Goal: Task Accomplishment & Management: Use online tool/utility

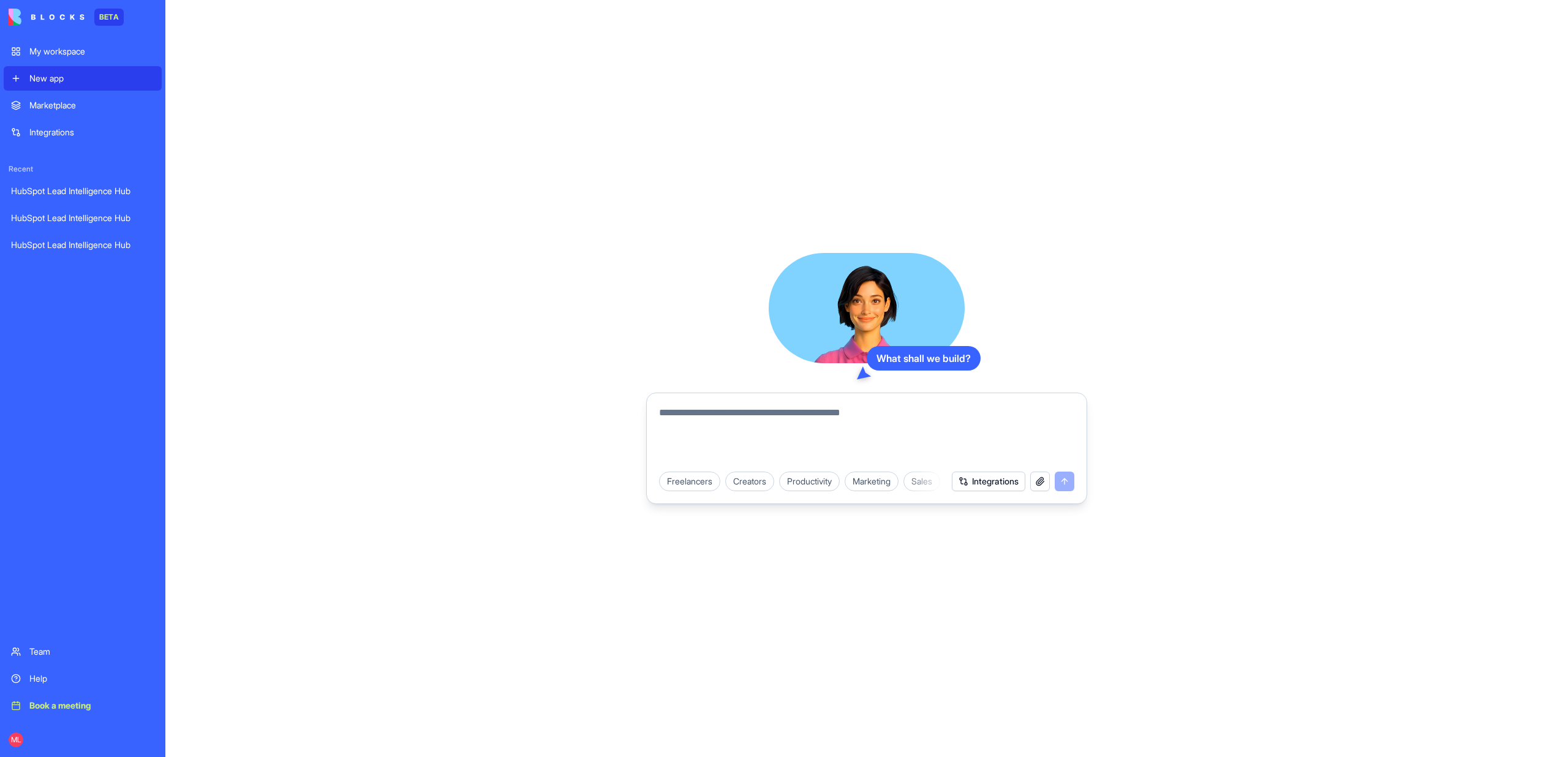
click at [87, 707] on div "Book a meeting" at bounding box center [92, 705] width 125 height 12
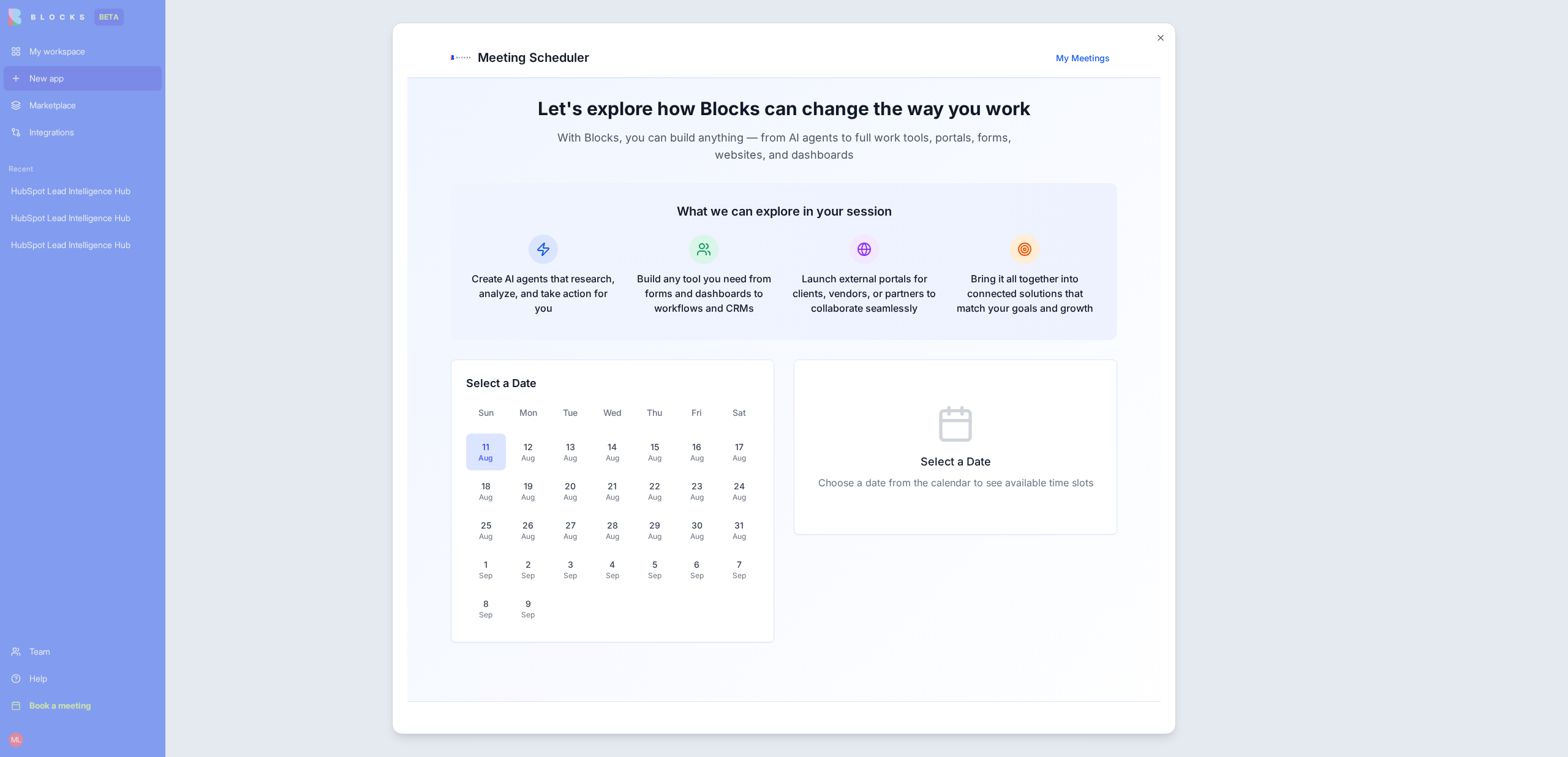
click at [1084, 54] on link "My Meetings" at bounding box center [1082, 57] width 69 height 20
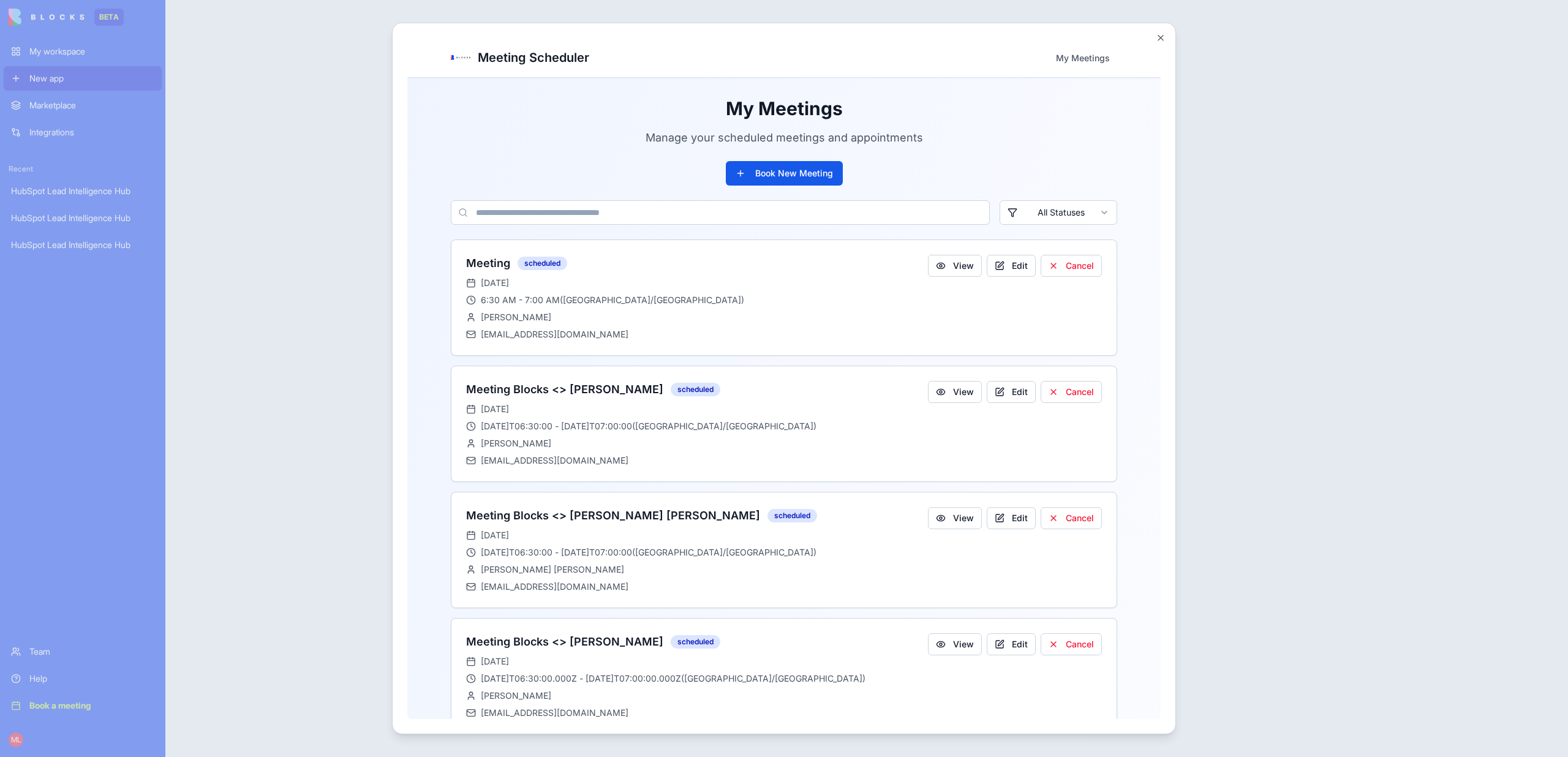
click at [526, 52] on h1 "Meeting Scheduler" at bounding box center [534, 57] width 111 height 17
click at [743, 182] on button "Book New Meeting" at bounding box center [784, 172] width 117 height 24
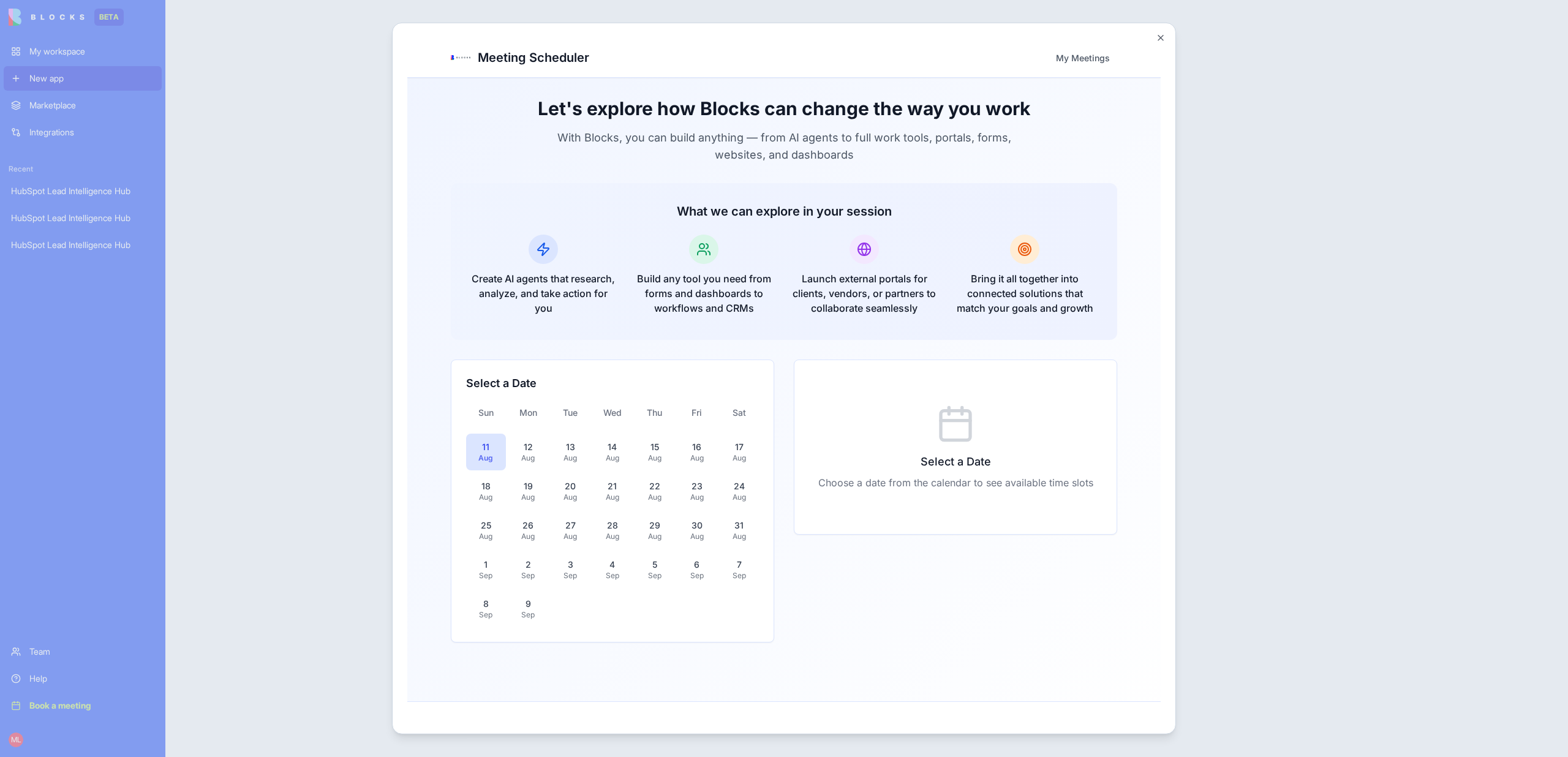
click at [324, 712] on div at bounding box center [784, 378] width 1568 height 757
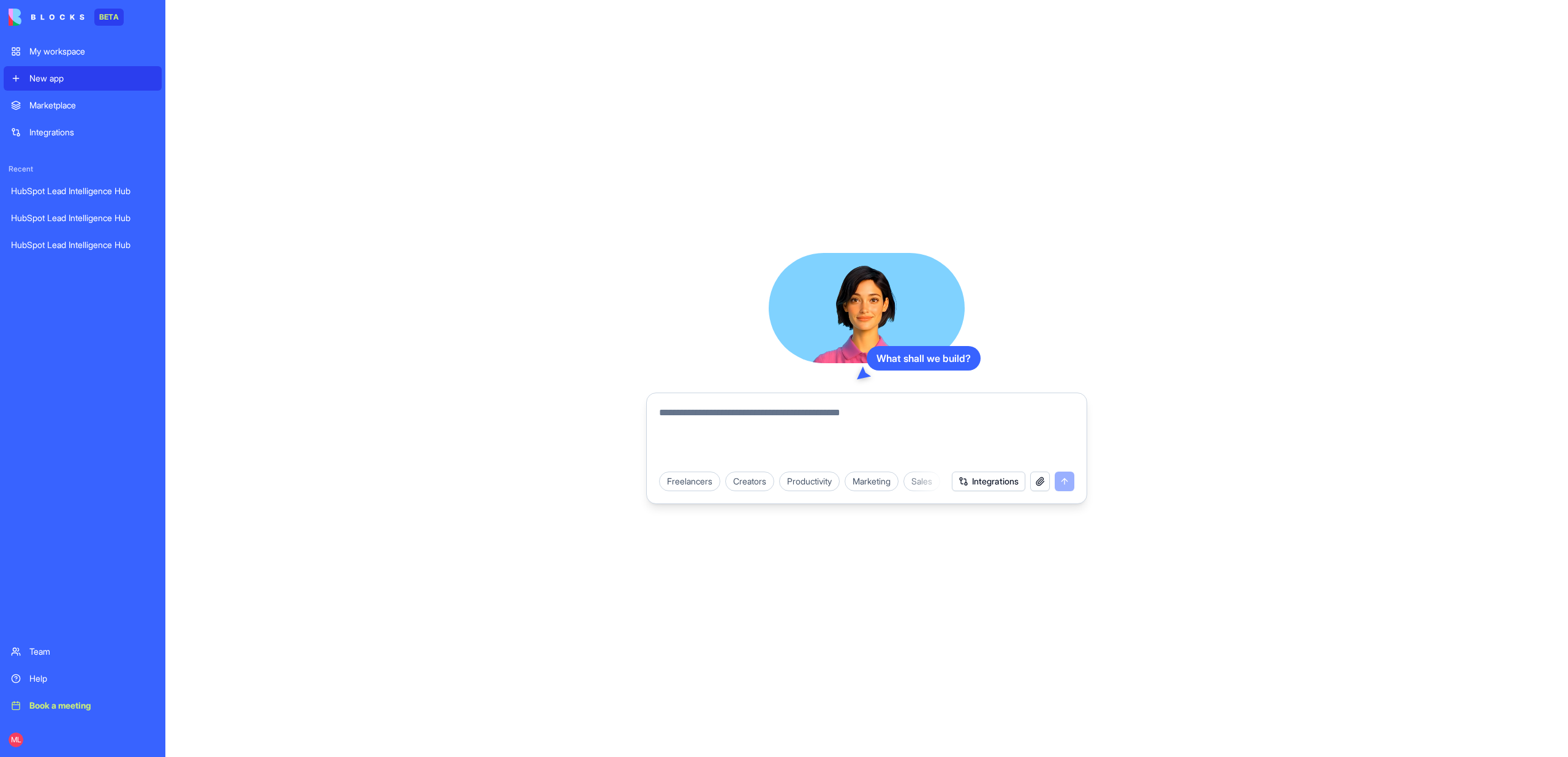
click at [72, 707] on div "Book a meeting" at bounding box center [92, 705] width 125 height 12
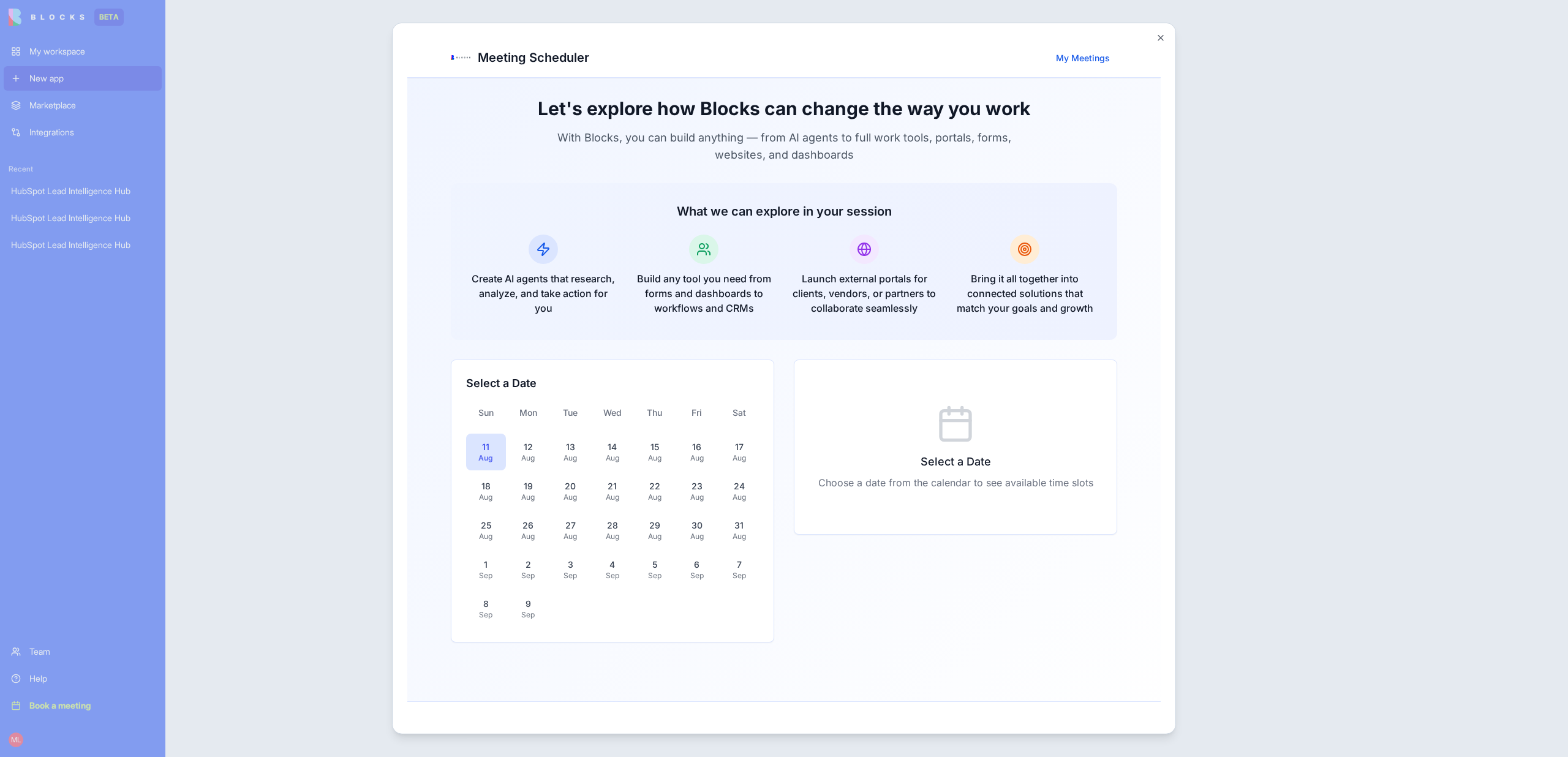
click at [1107, 51] on link "My Meetings" at bounding box center [1082, 57] width 69 height 20
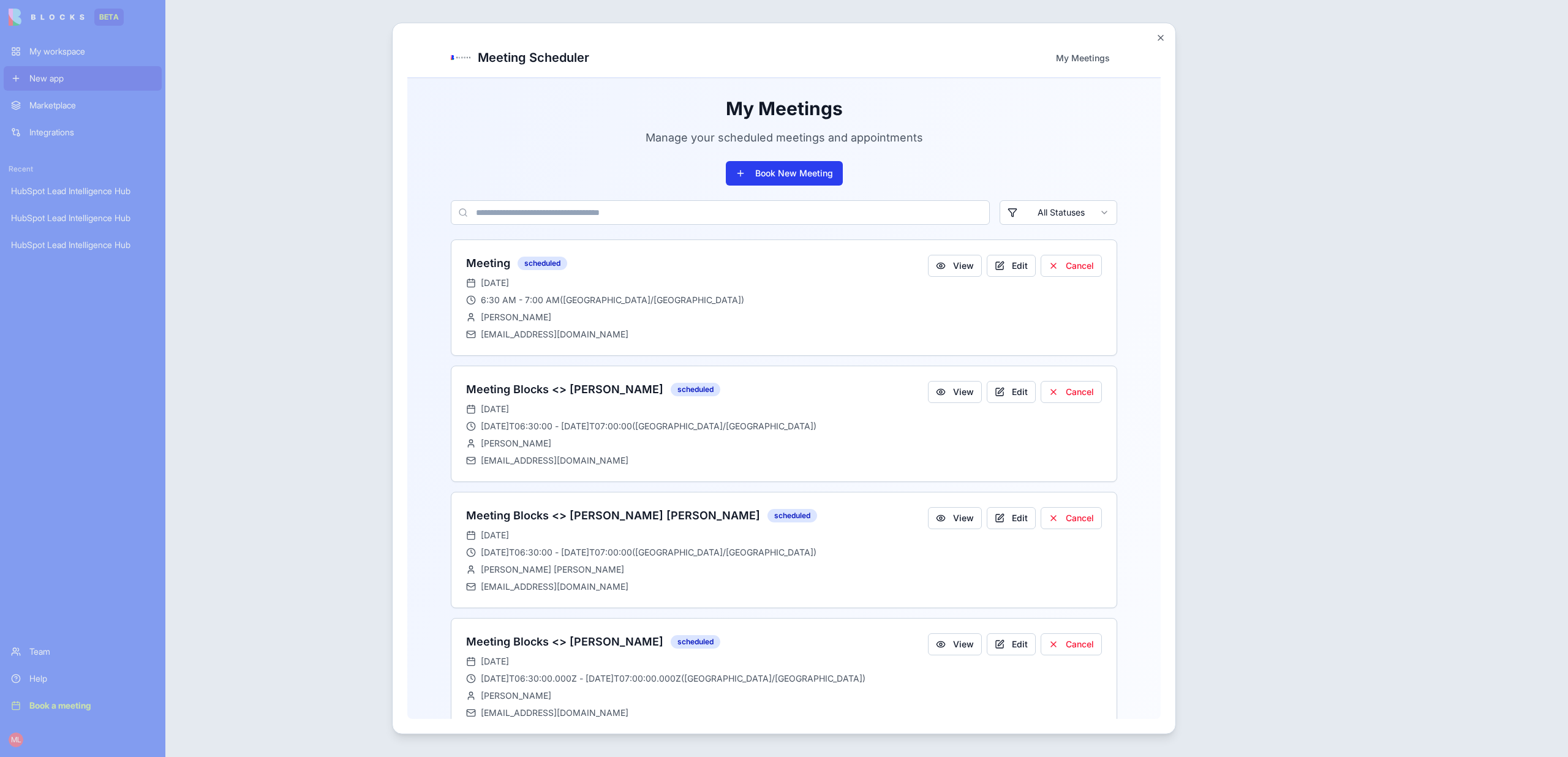
click at [765, 183] on button "Book New Meeting" at bounding box center [784, 172] width 117 height 24
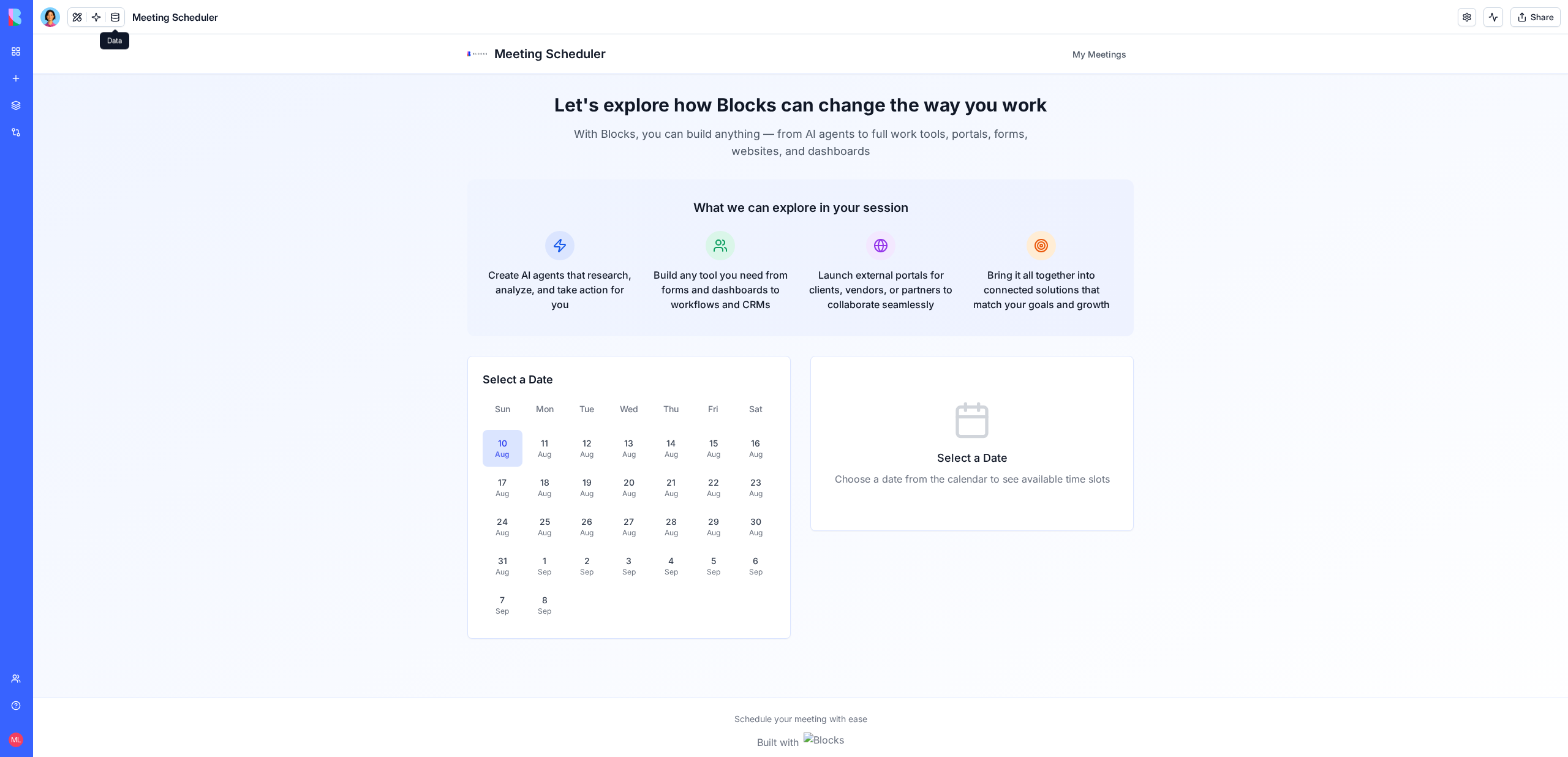
scroll to position [10, 0]
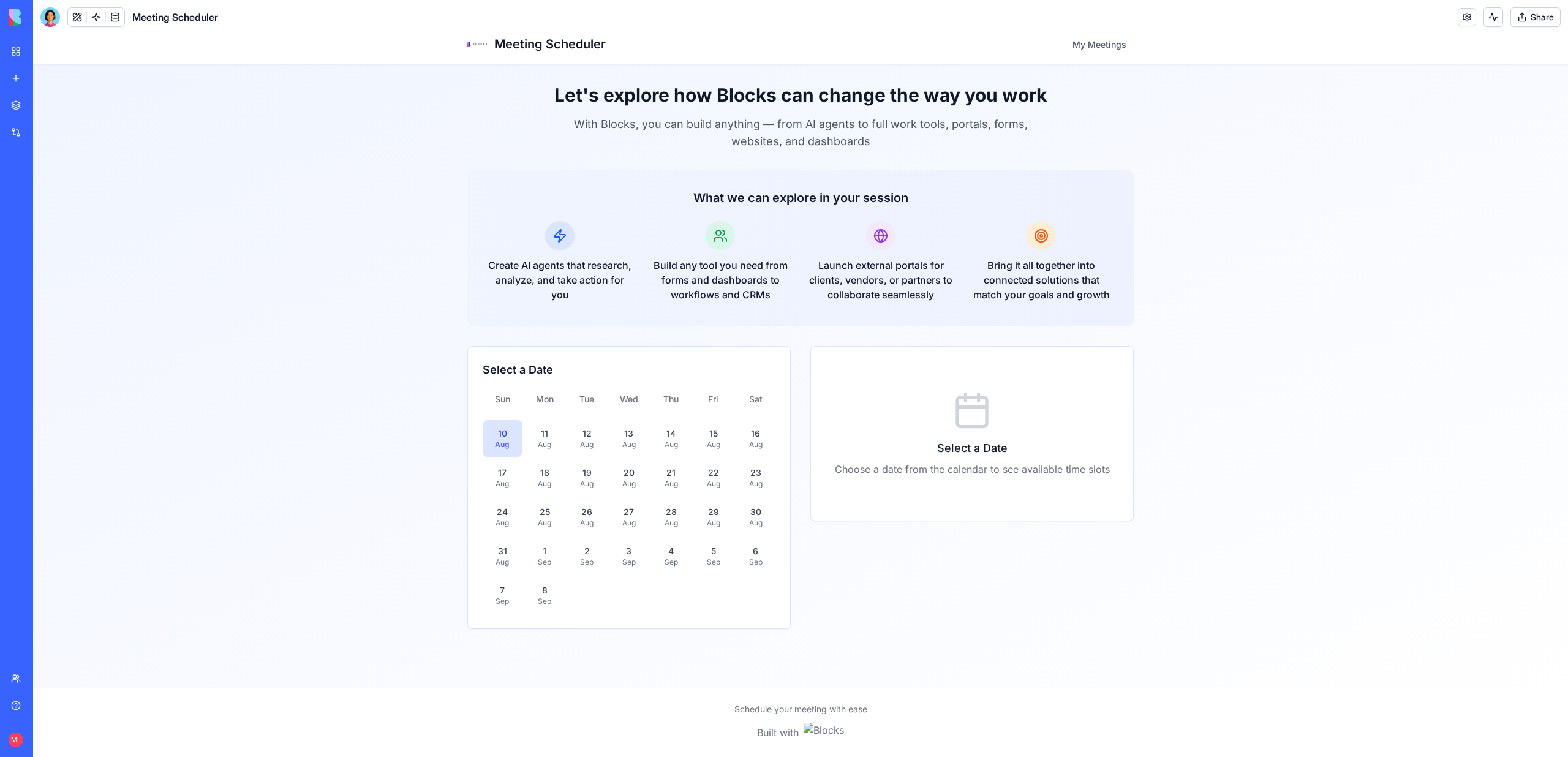
click at [1531, 20] on button "Share" at bounding box center [1535, 17] width 50 height 20
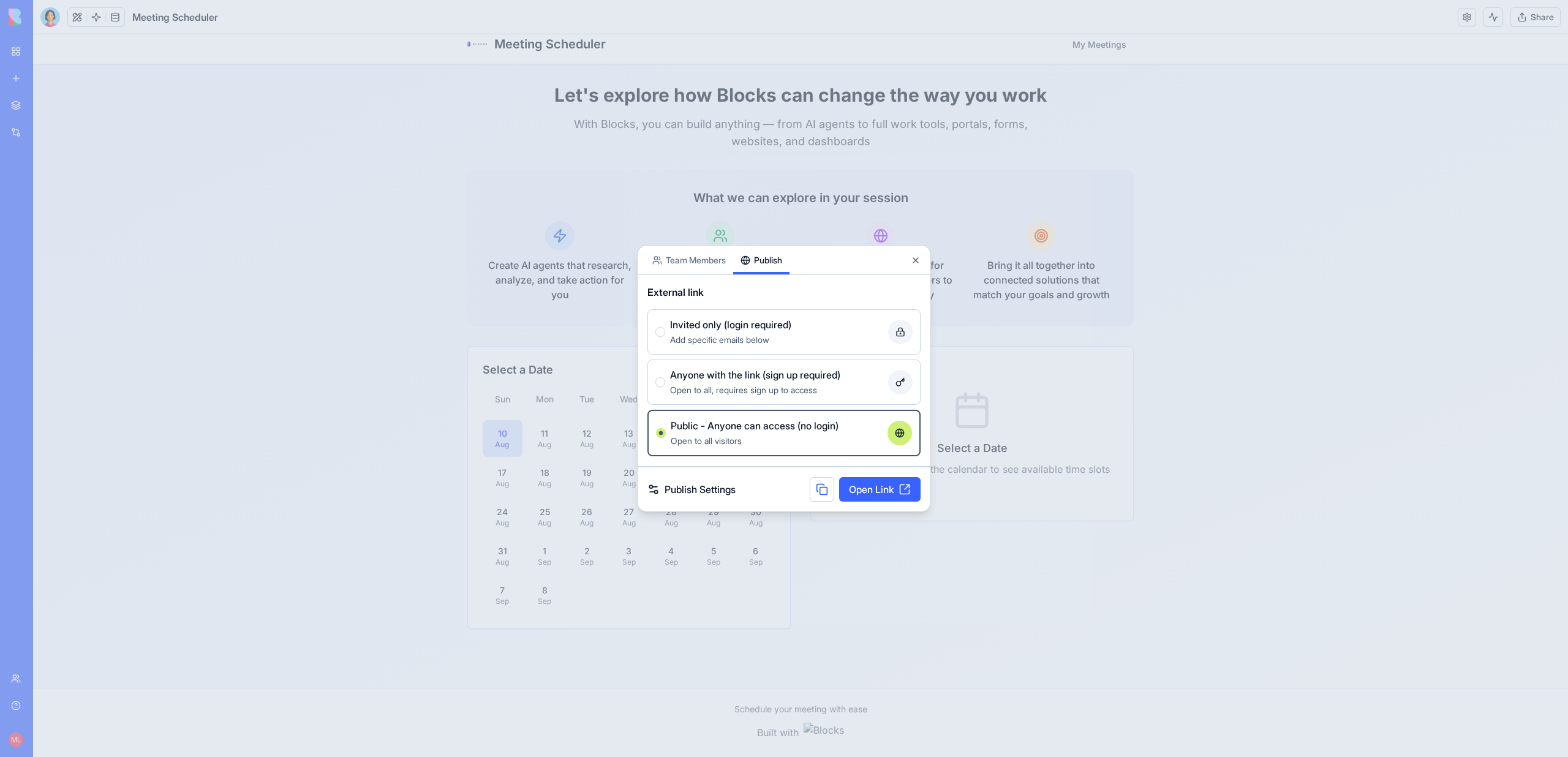
click at [786, 229] on body "BETA My workspace New app Marketplace Integrations Recent Signup Insights Dashb…" at bounding box center [784, 378] width 1568 height 757
click at [816, 485] on button at bounding box center [822, 489] width 24 height 24
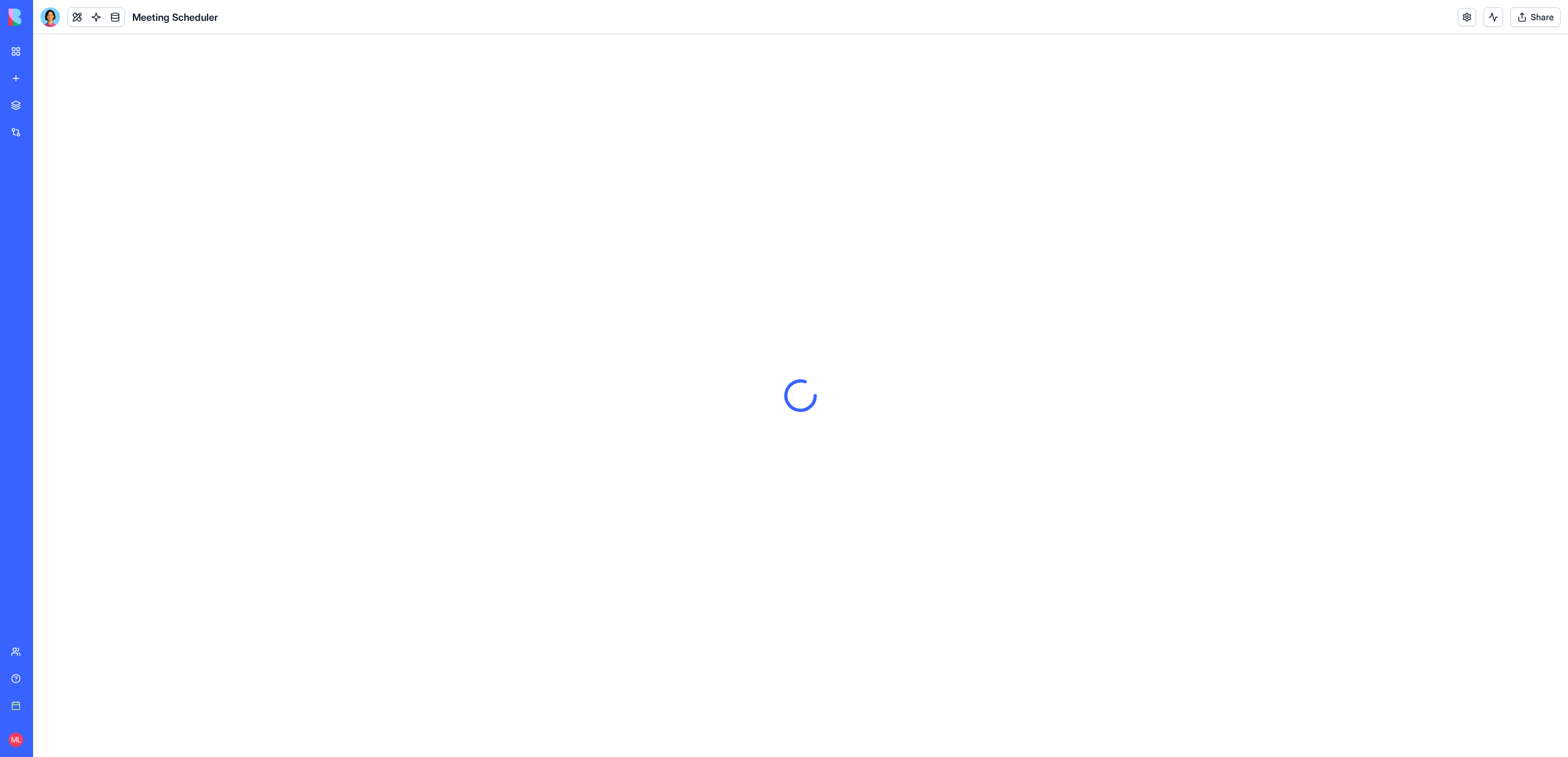
click at [1533, 22] on button "Share" at bounding box center [1535, 17] width 50 height 20
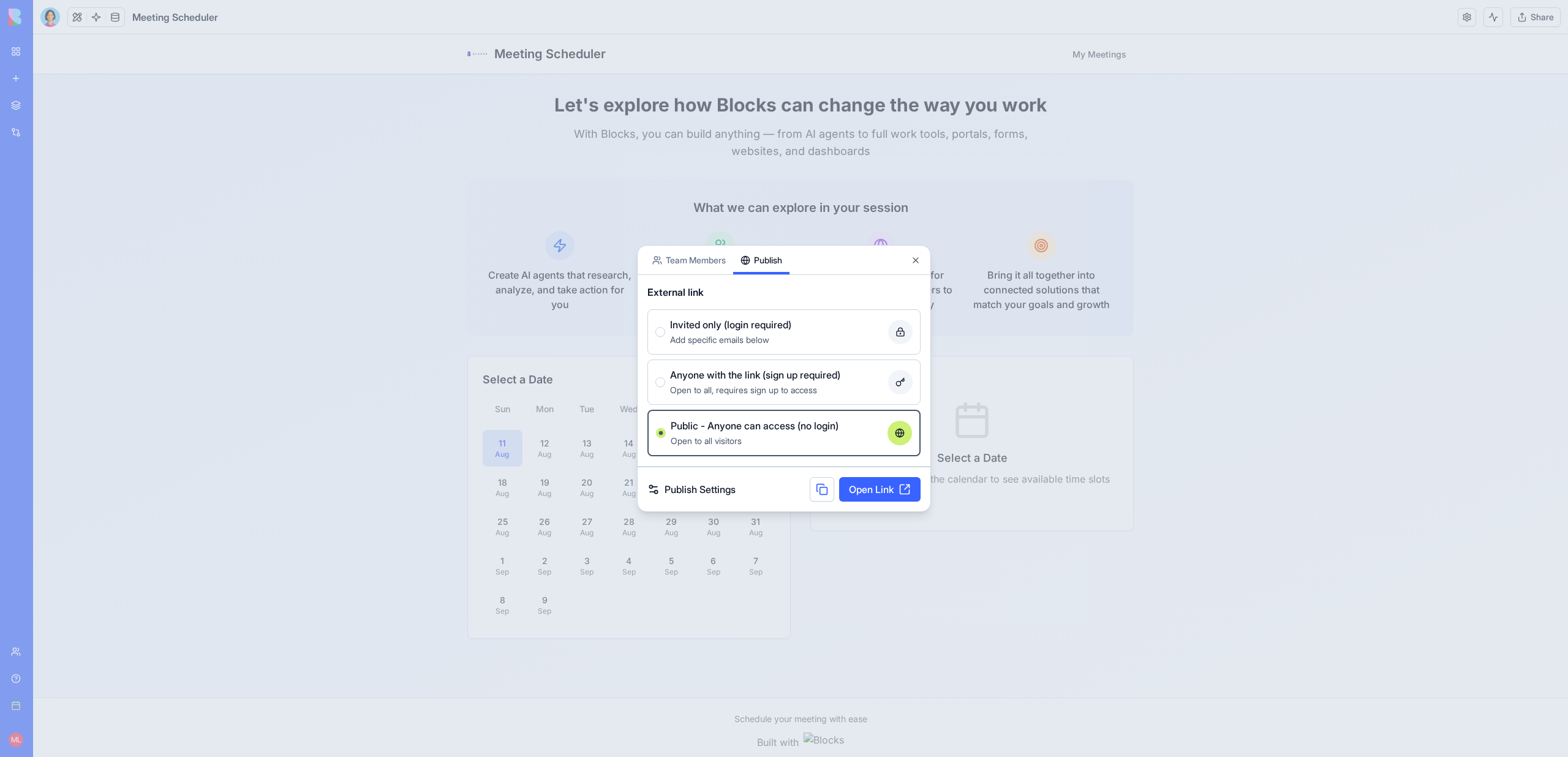
click at [756, 232] on body "BETA My workspace New app Marketplace Integrations Recent HubSpot Lead Intellig…" at bounding box center [784, 378] width 1568 height 757
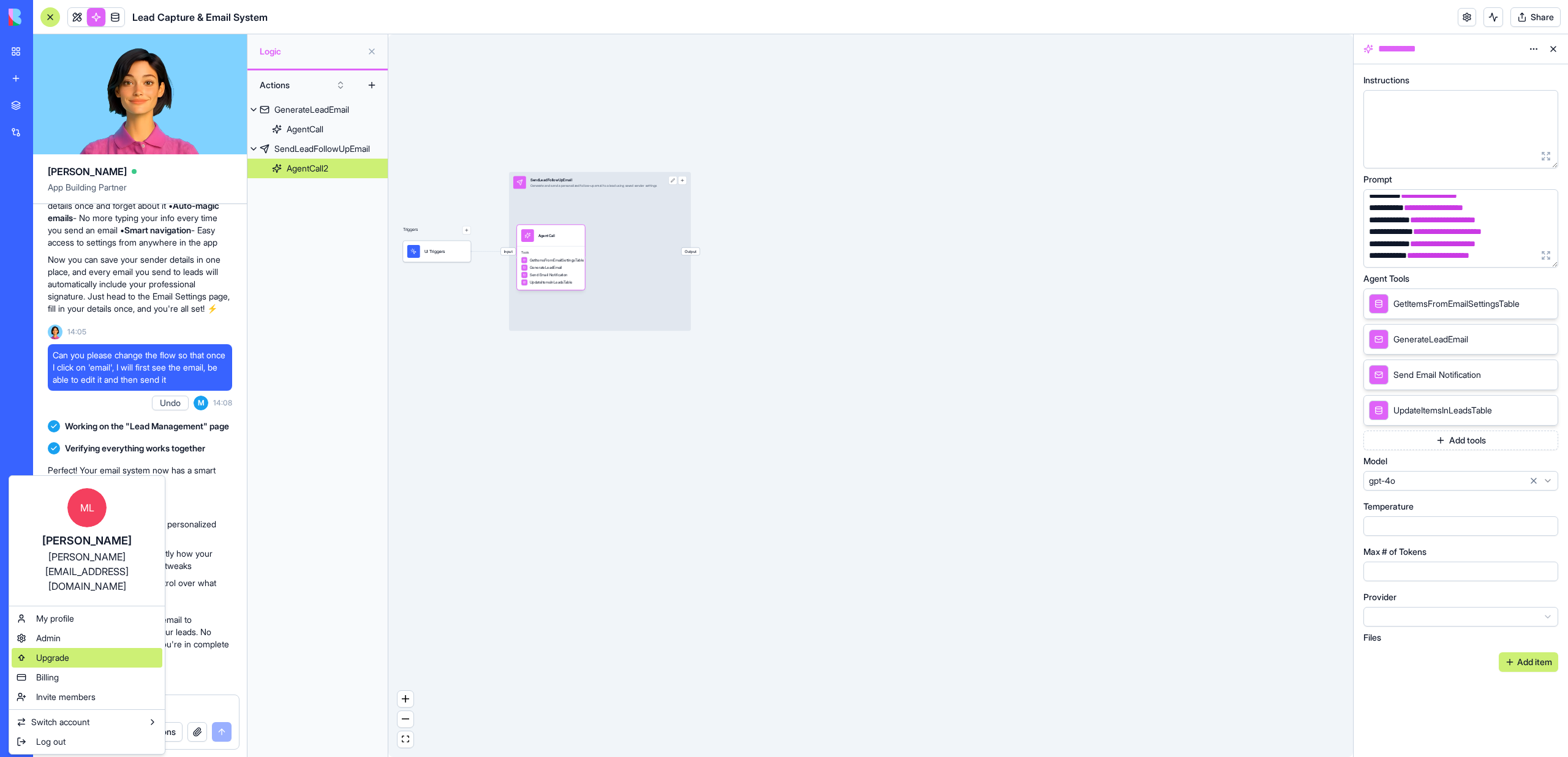
click at [78, 648] on div "Upgrade" at bounding box center [87, 658] width 151 height 20
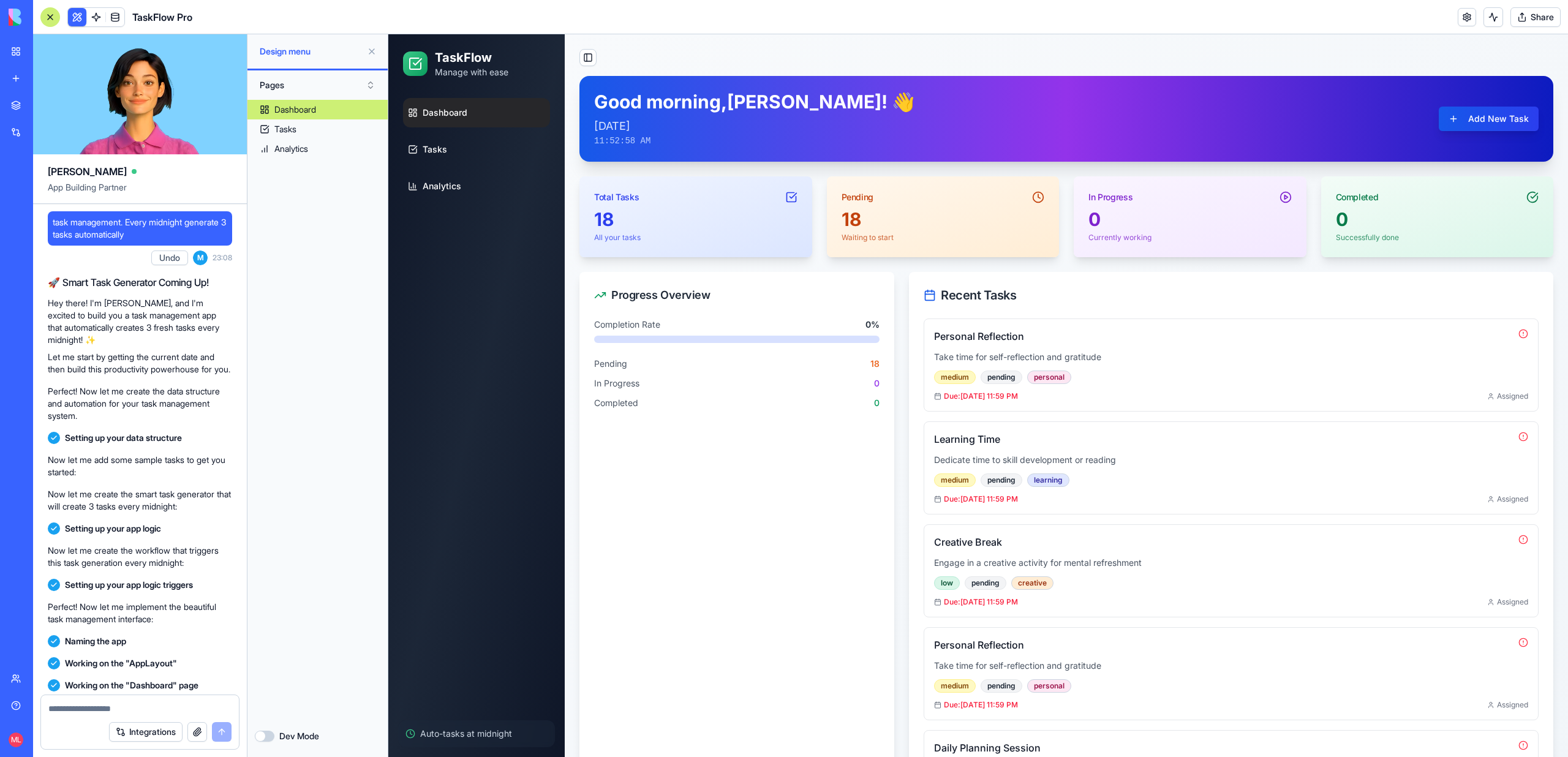
scroll to position [229, 0]
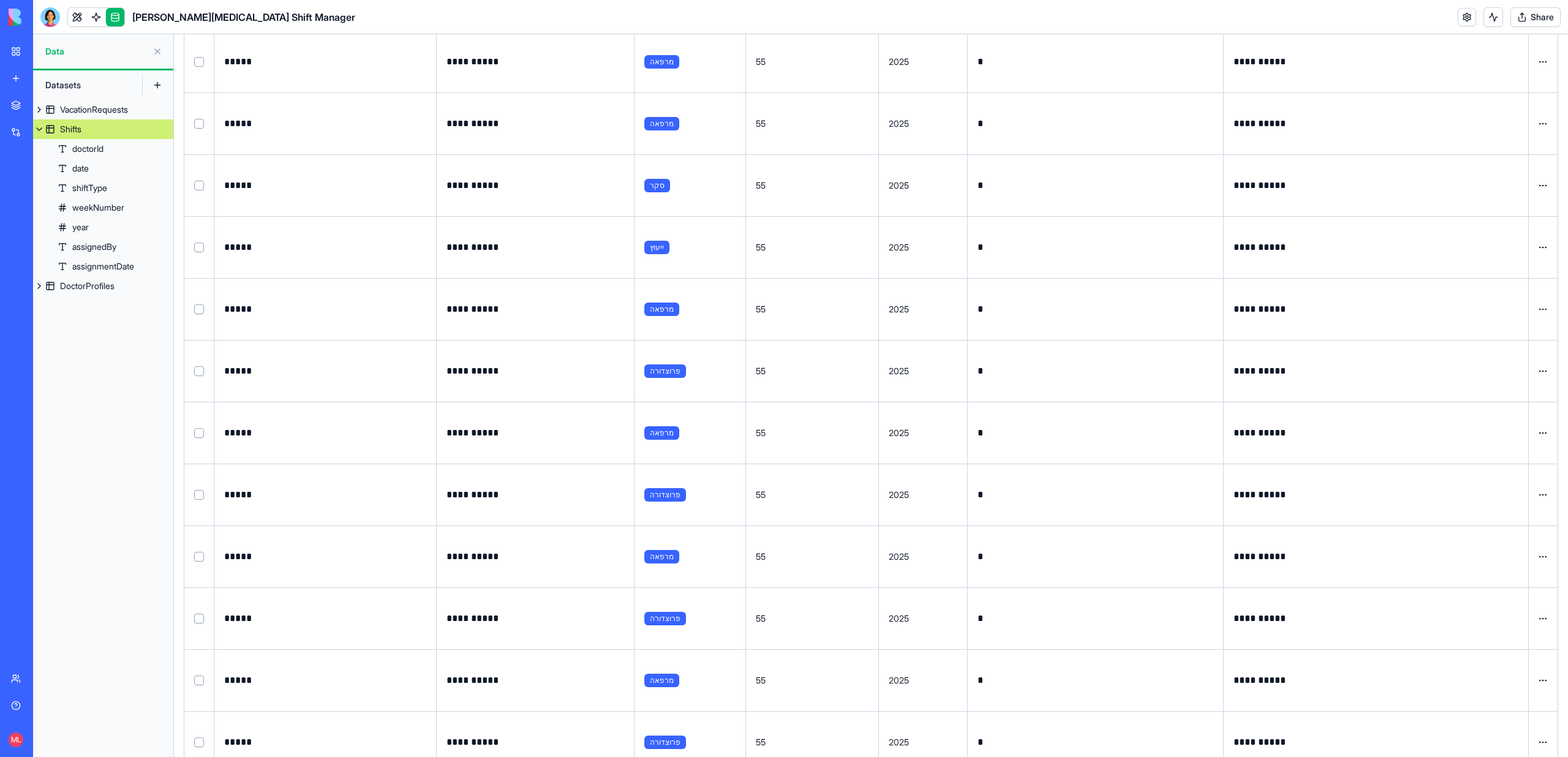
scroll to position [73038, 0]
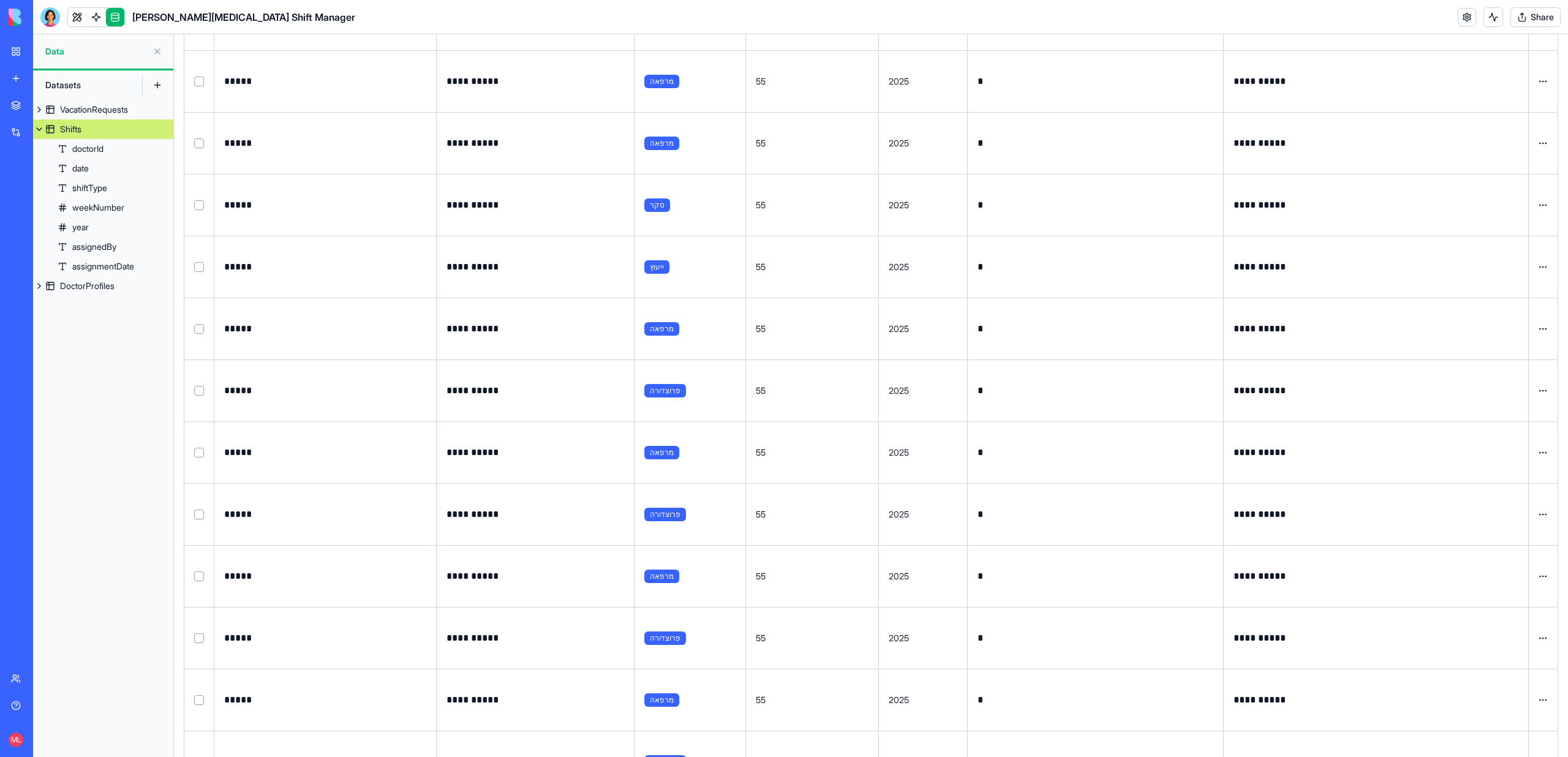
click at [69, 20] on link at bounding box center [77, 17] width 18 height 18
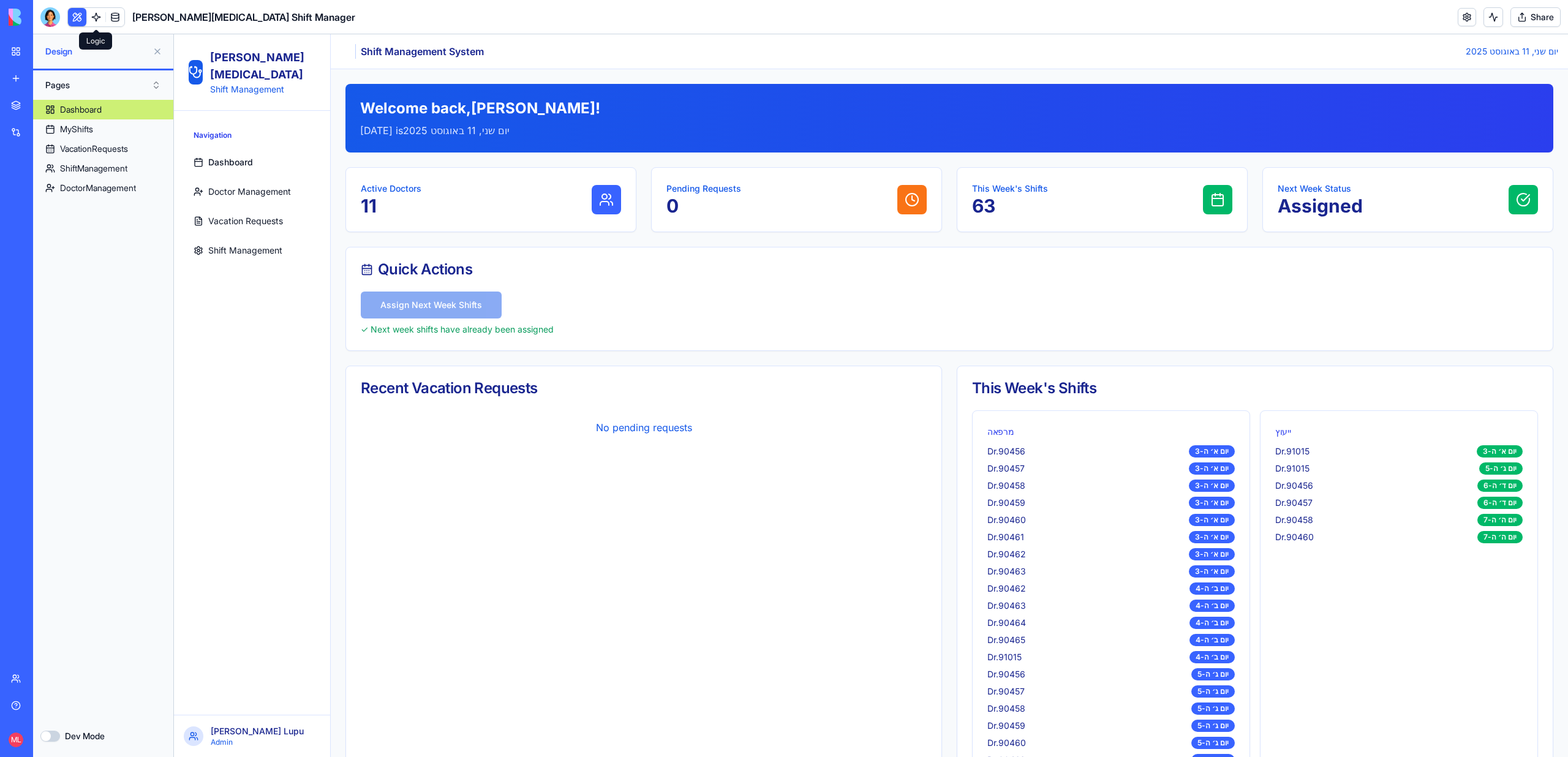
click at [251, 238] on link "Shift Management" at bounding box center [252, 250] width 127 height 24
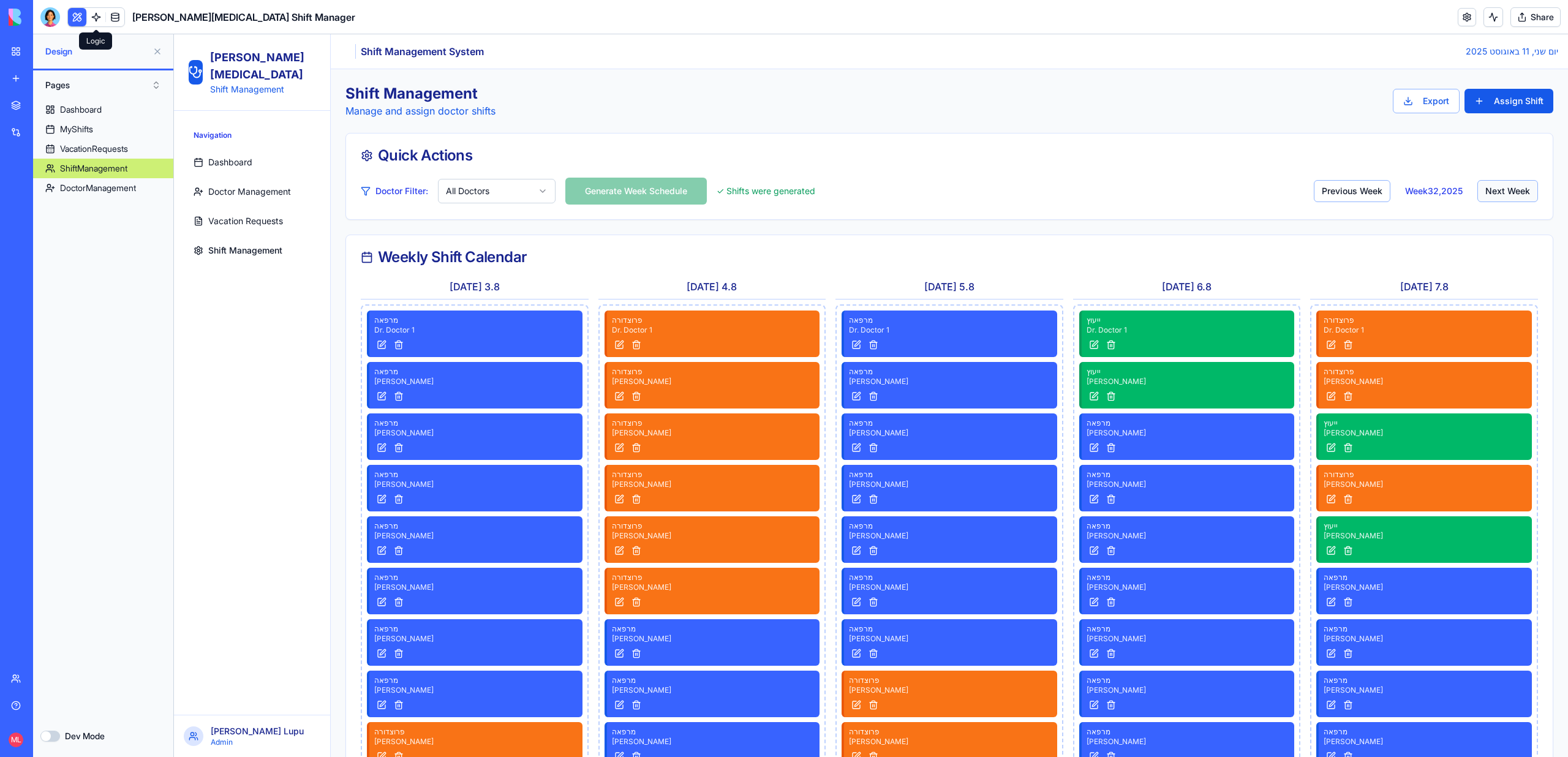
click at [1512, 181] on button "Next Week" at bounding box center [1507, 191] width 61 height 22
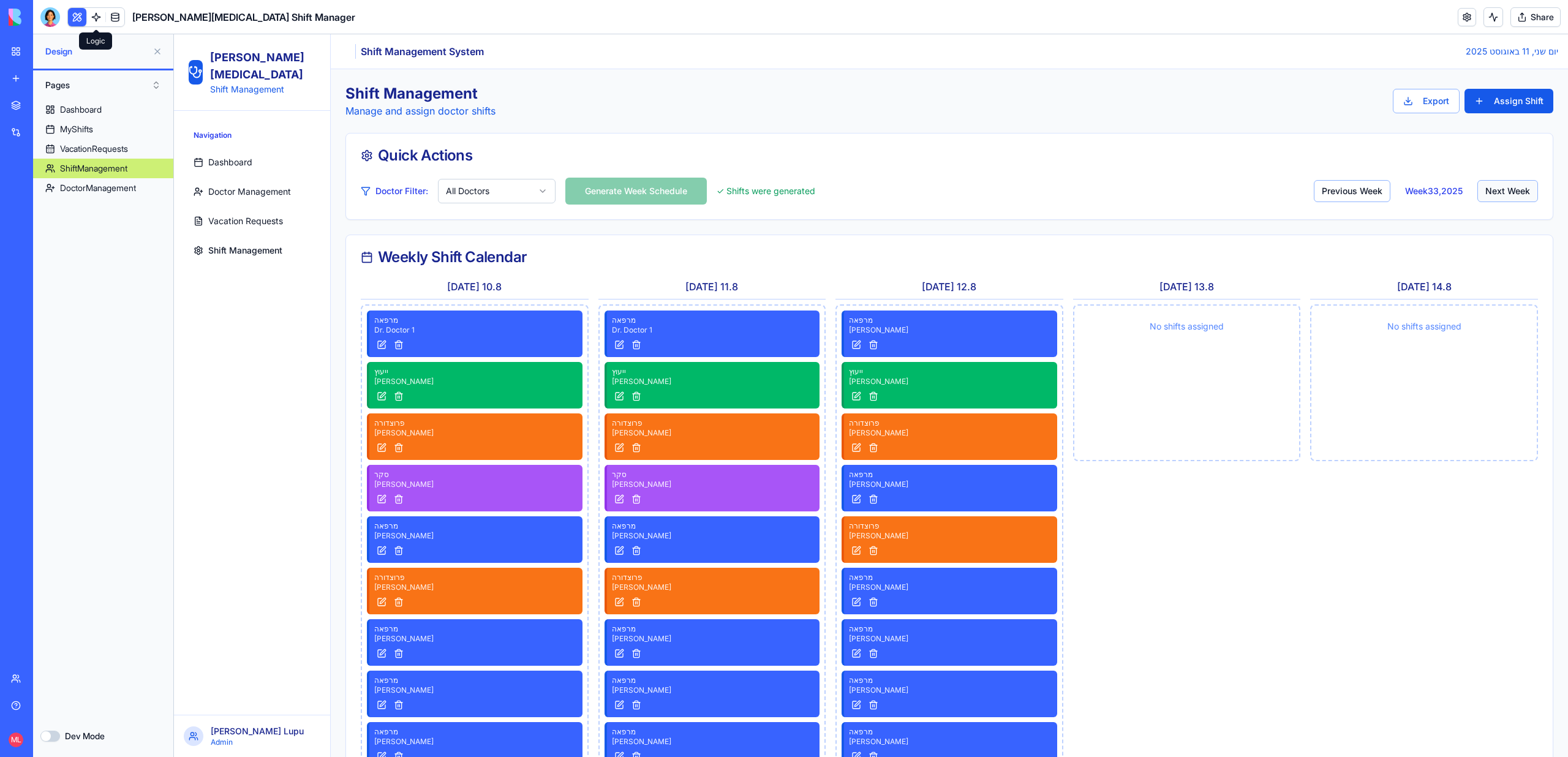
click at [1512, 181] on button "Next Week" at bounding box center [1507, 191] width 61 height 22
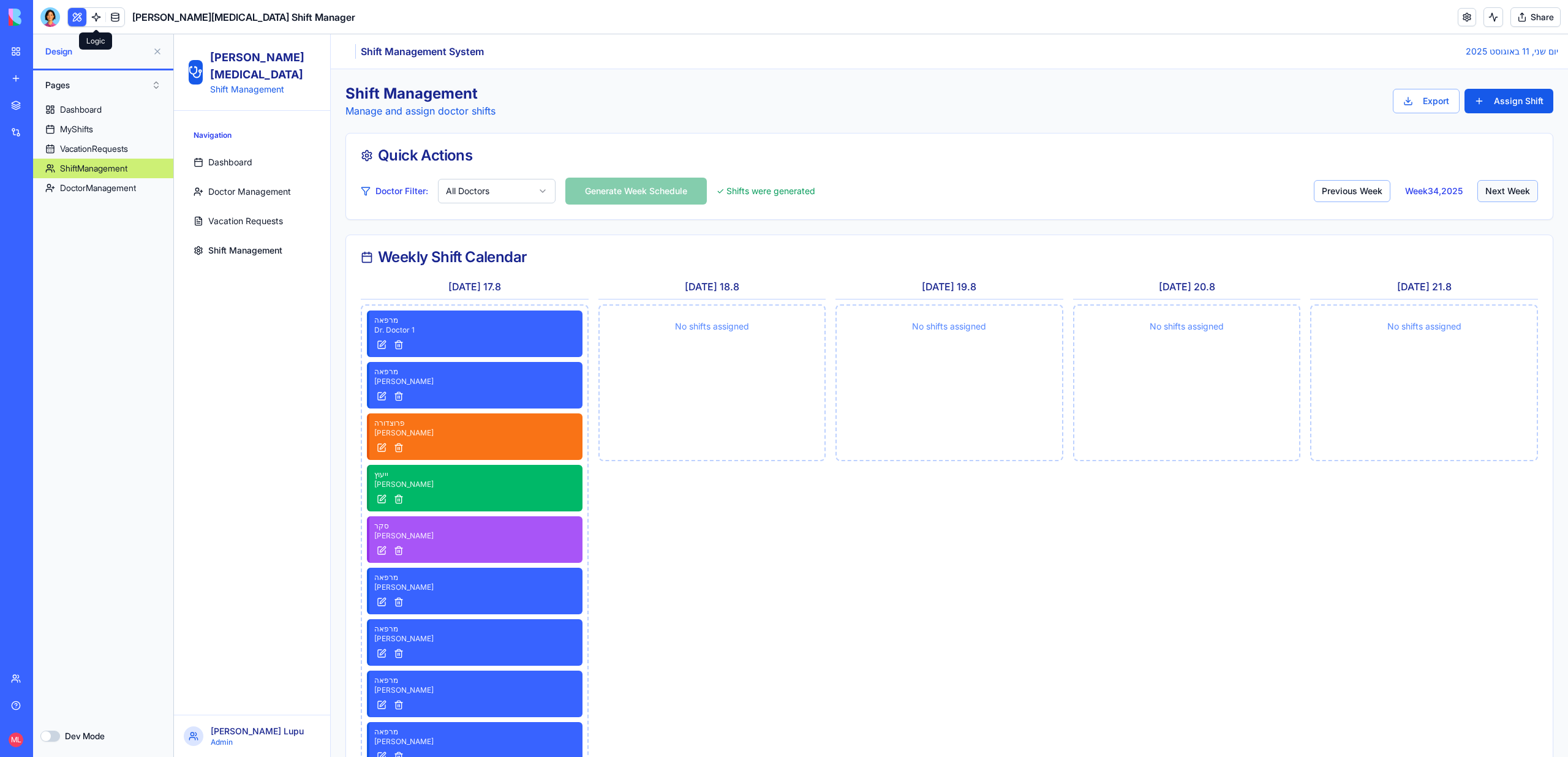
click at [1512, 183] on button "Next Week" at bounding box center [1507, 191] width 61 height 22
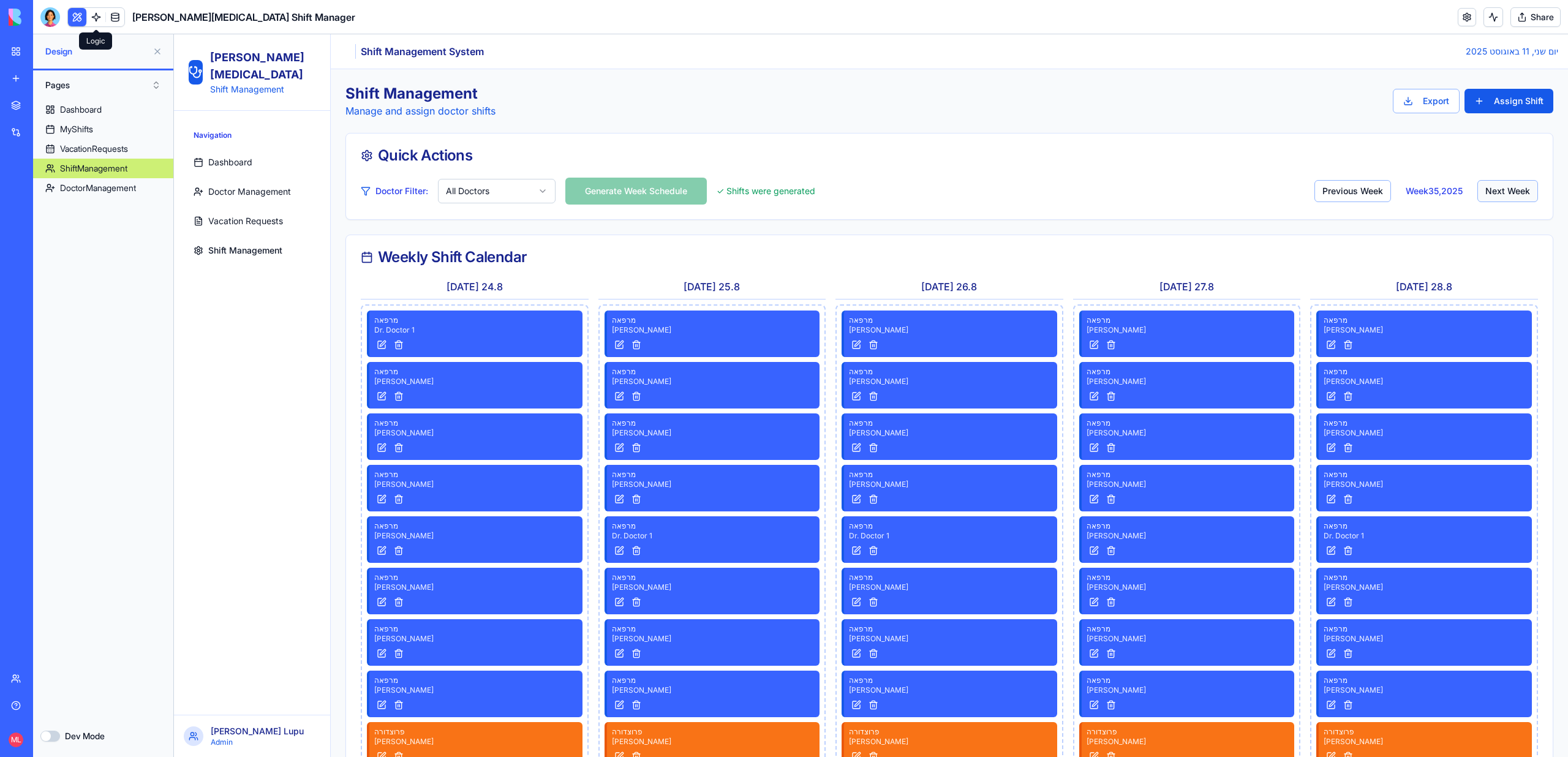
click at [1512, 183] on button "Next Week" at bounding box center [1507, 191] width 61 height 22
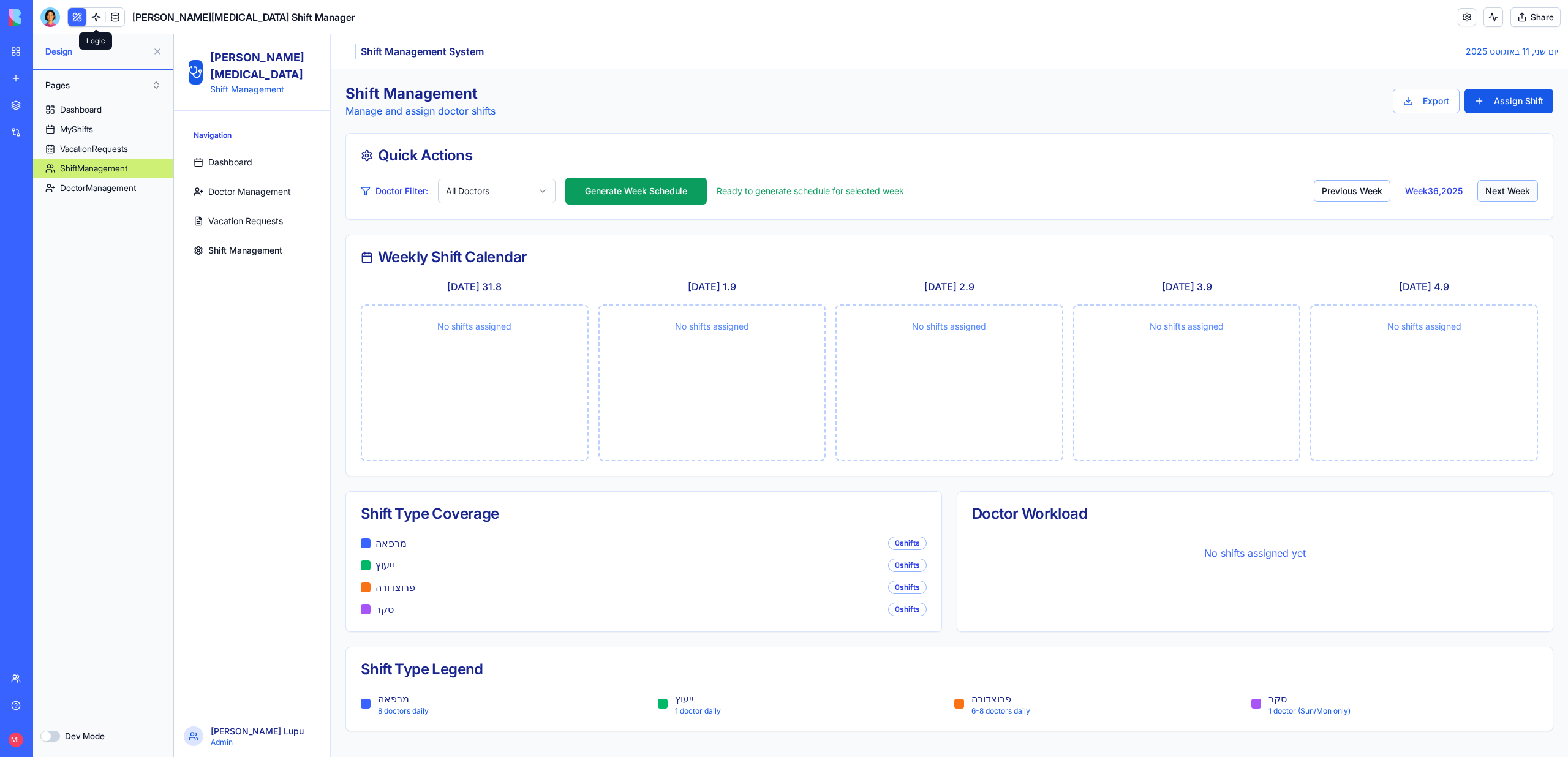
click at [1512, 183] on button "Next Week" at bounding box center [1507, 191] width 61 height 22
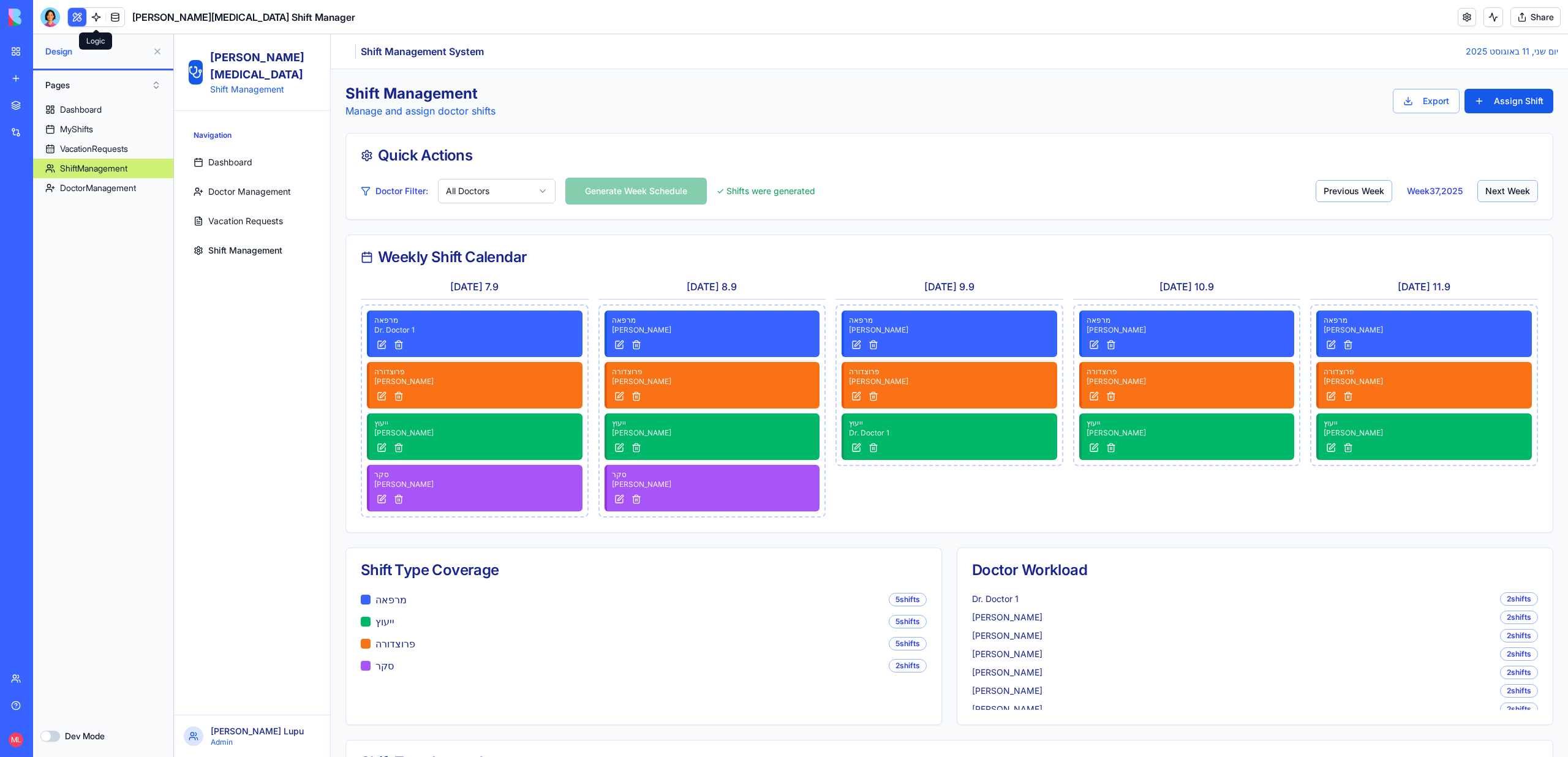
click at [1512, 183] on button "Next Week" at bounding box center [1507, 191] width 61 height 22
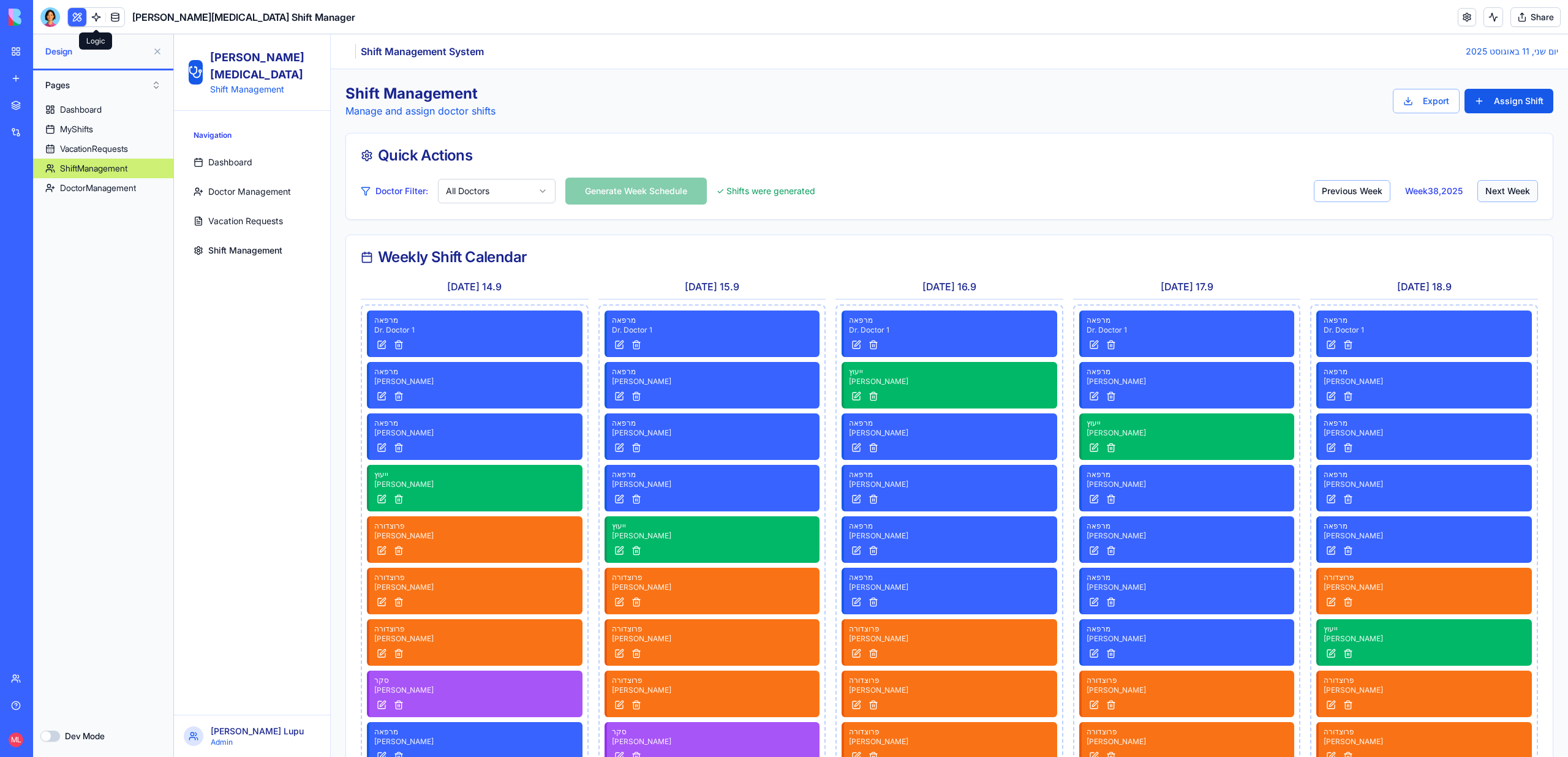
click at [1512, 183] on button "Next Week" at bounding box center [1507, 191] width 61 height 22
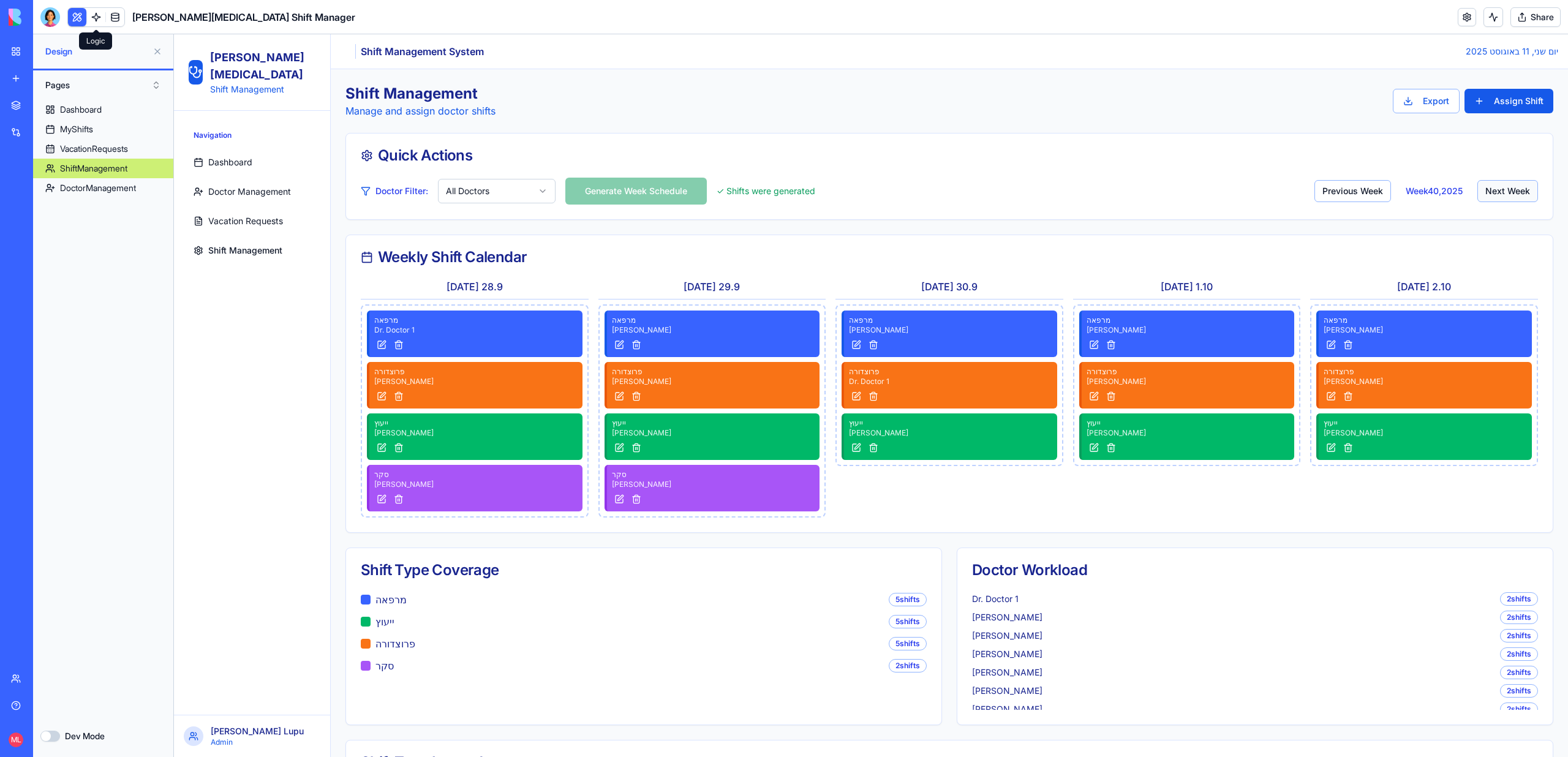
click at [1512, 183] on button "Next Week" at bounding box center [1507, 191] width 61 height 22
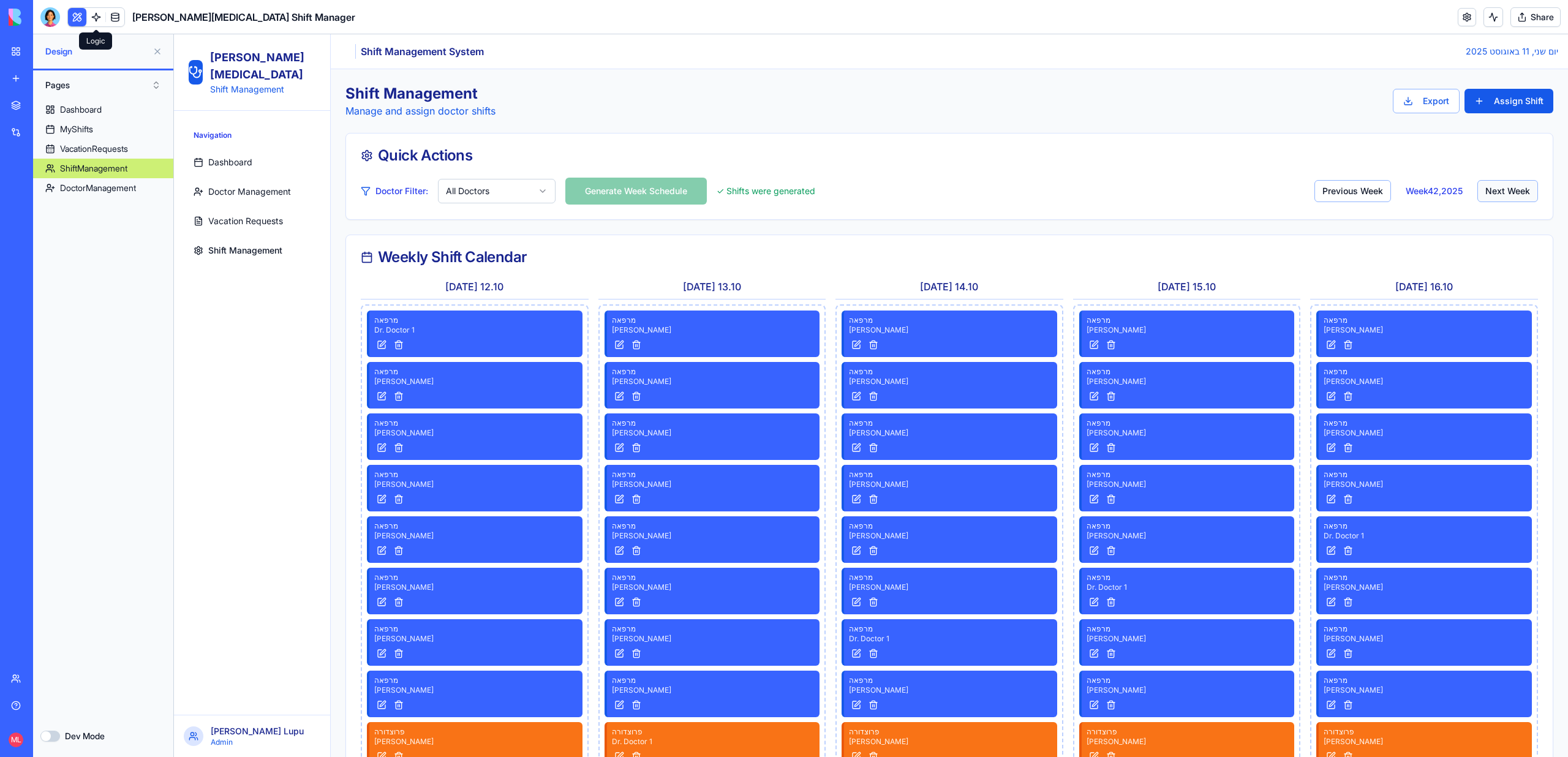
click at [1512, 183] on button "Next Week" at bounding box center [1507, 191] width 61 height 22
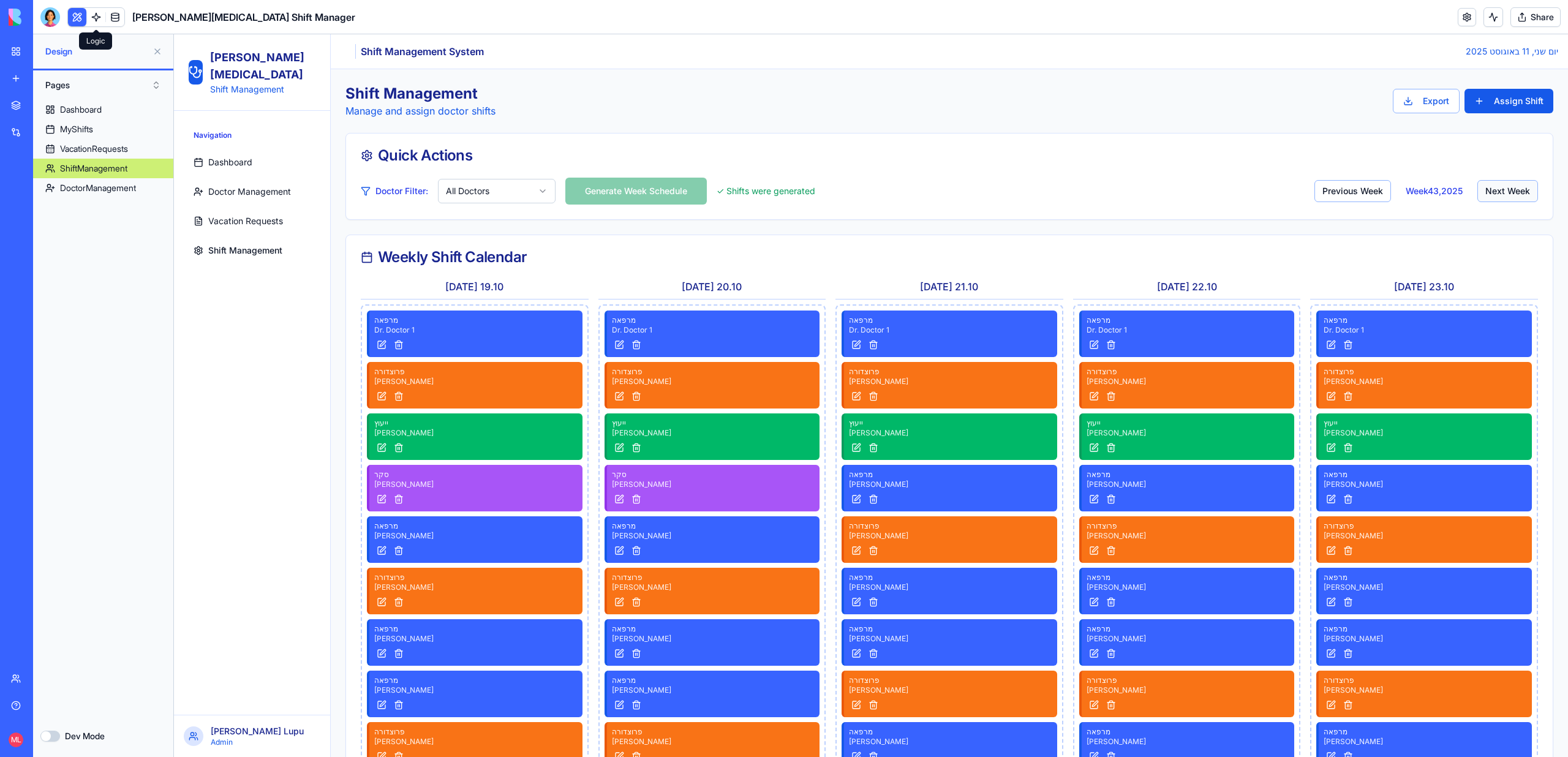
click at [1512, 183] on button "Next Week" at bounding box center [1507, 191] width 61 height 22
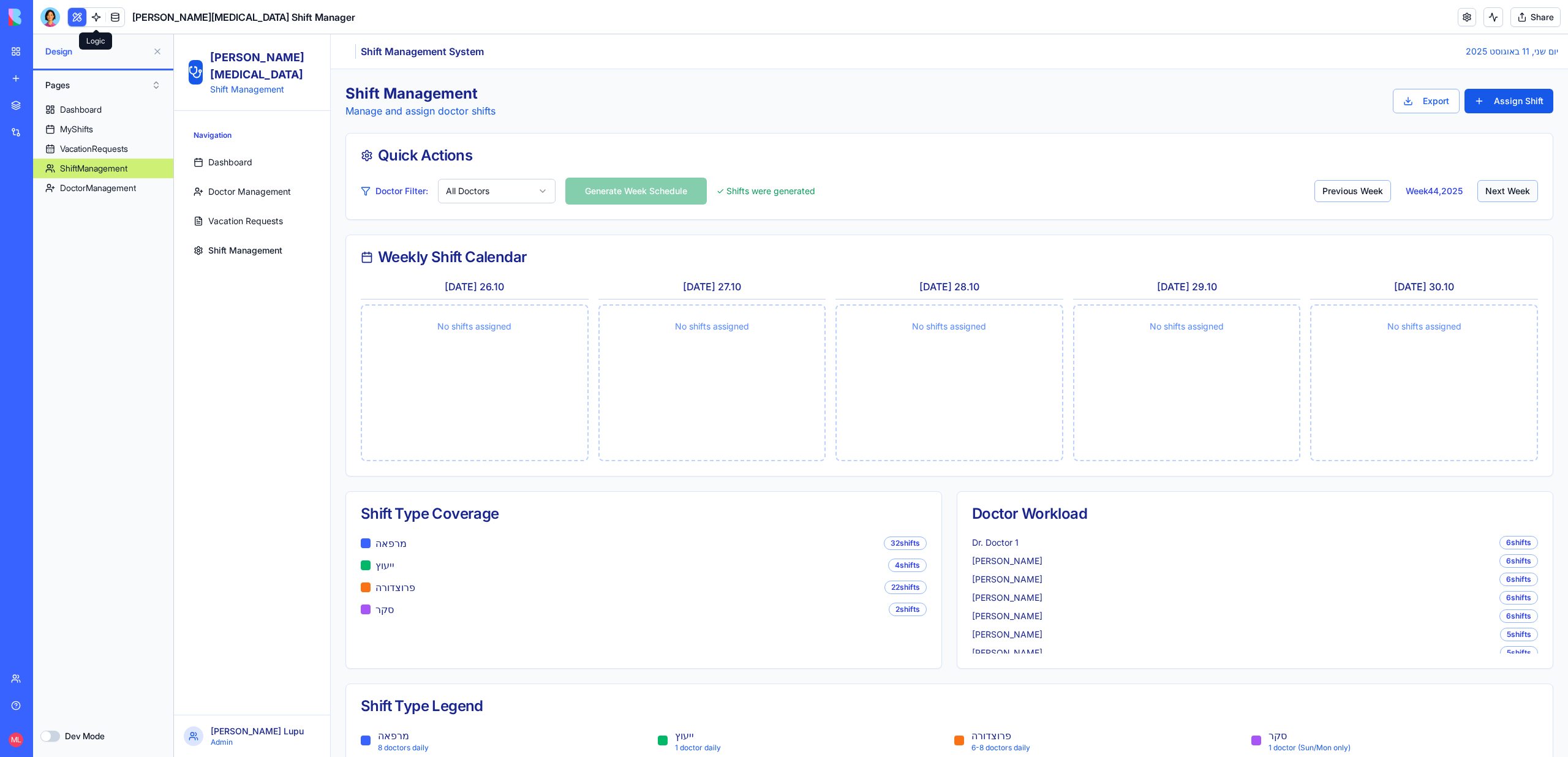
click at [1512, 183] on button "Next Week" at bounding box center [1507, 191] width 61 height 22
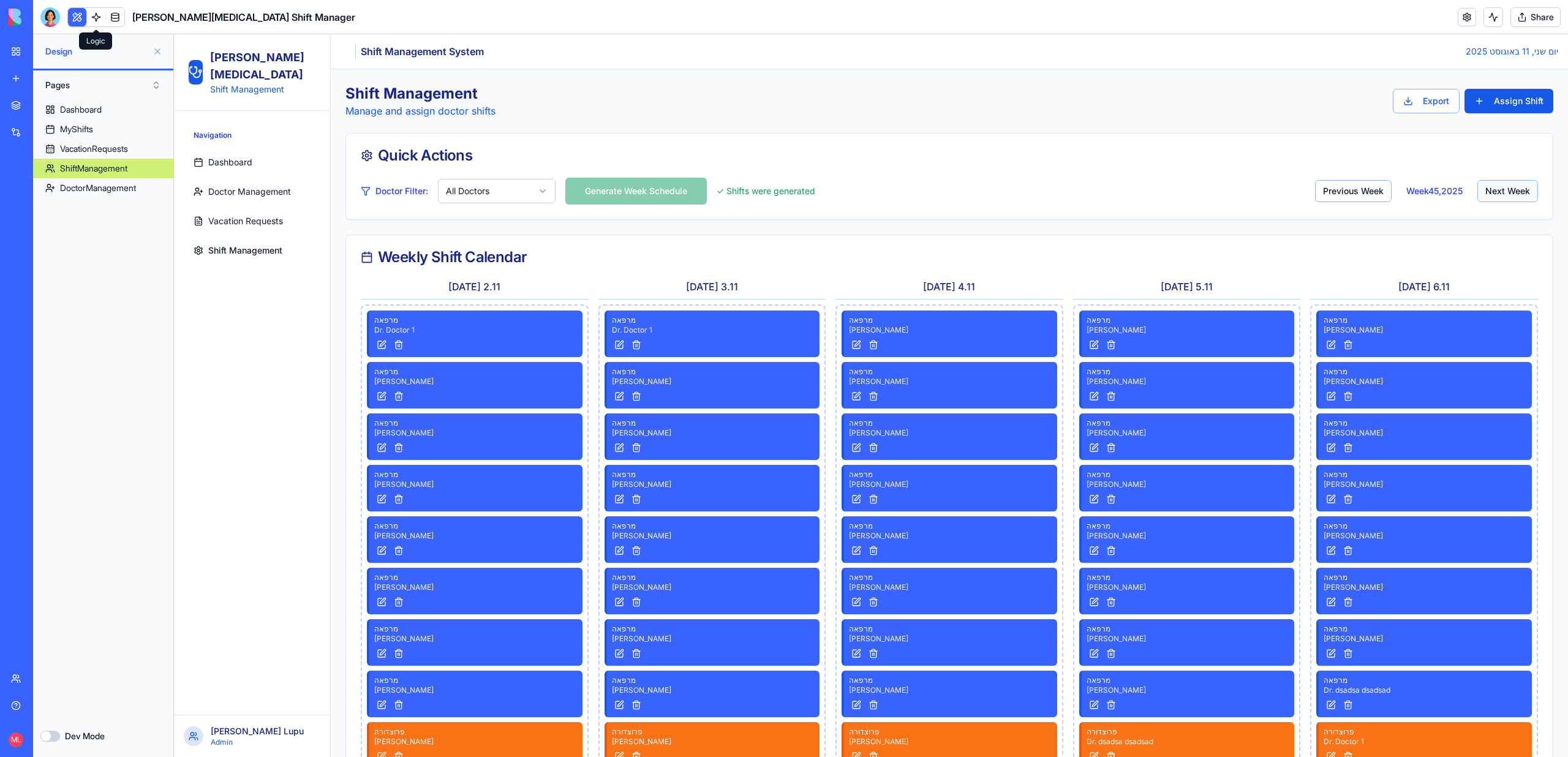
click at [1512, 183] on button "Next Week" at bounding box center [1507, 191] width 61 height 22
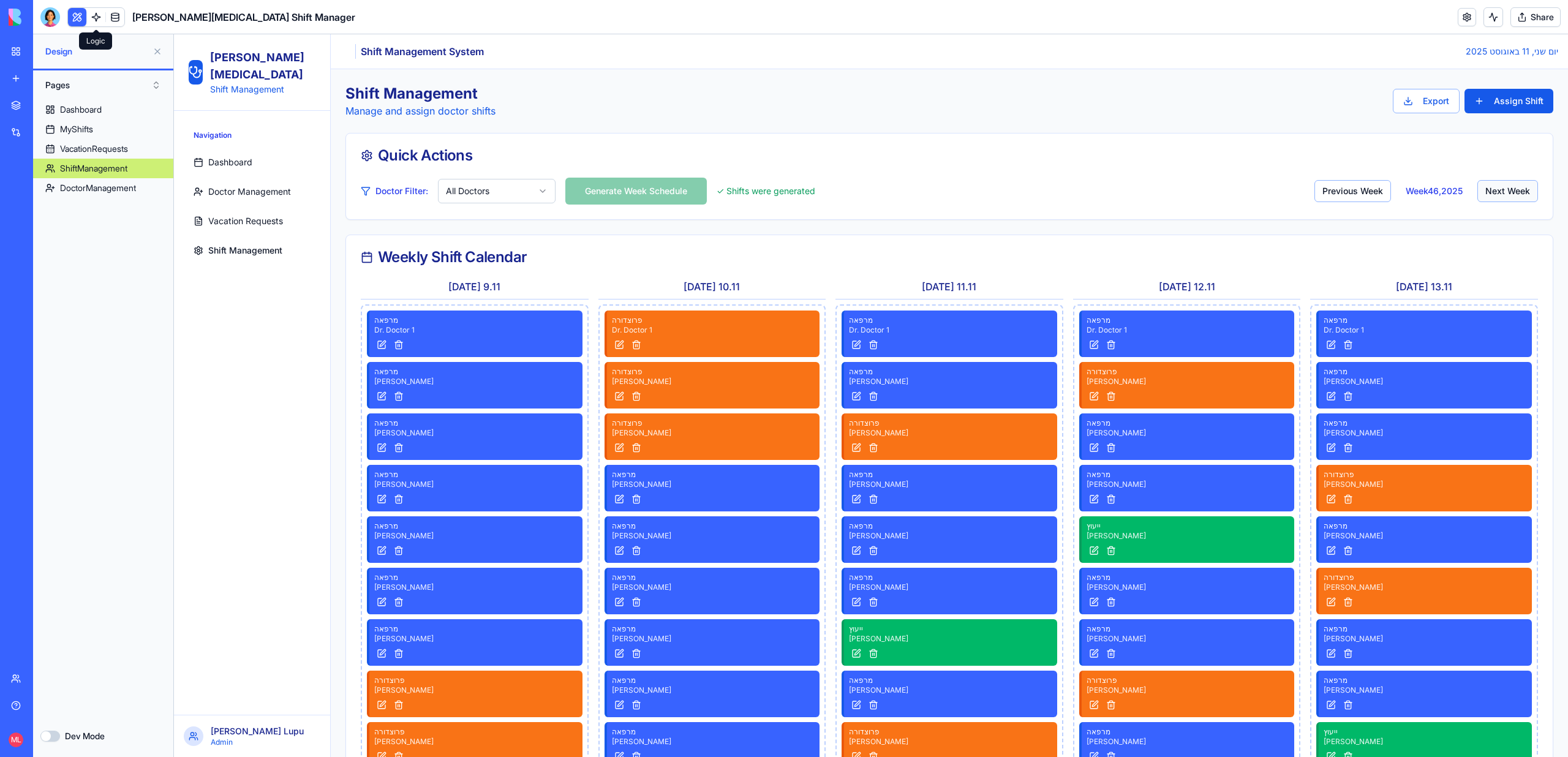
click at [1512, 183] on button "Next Week" at bounding box center [1507, 191] width 61 height 22
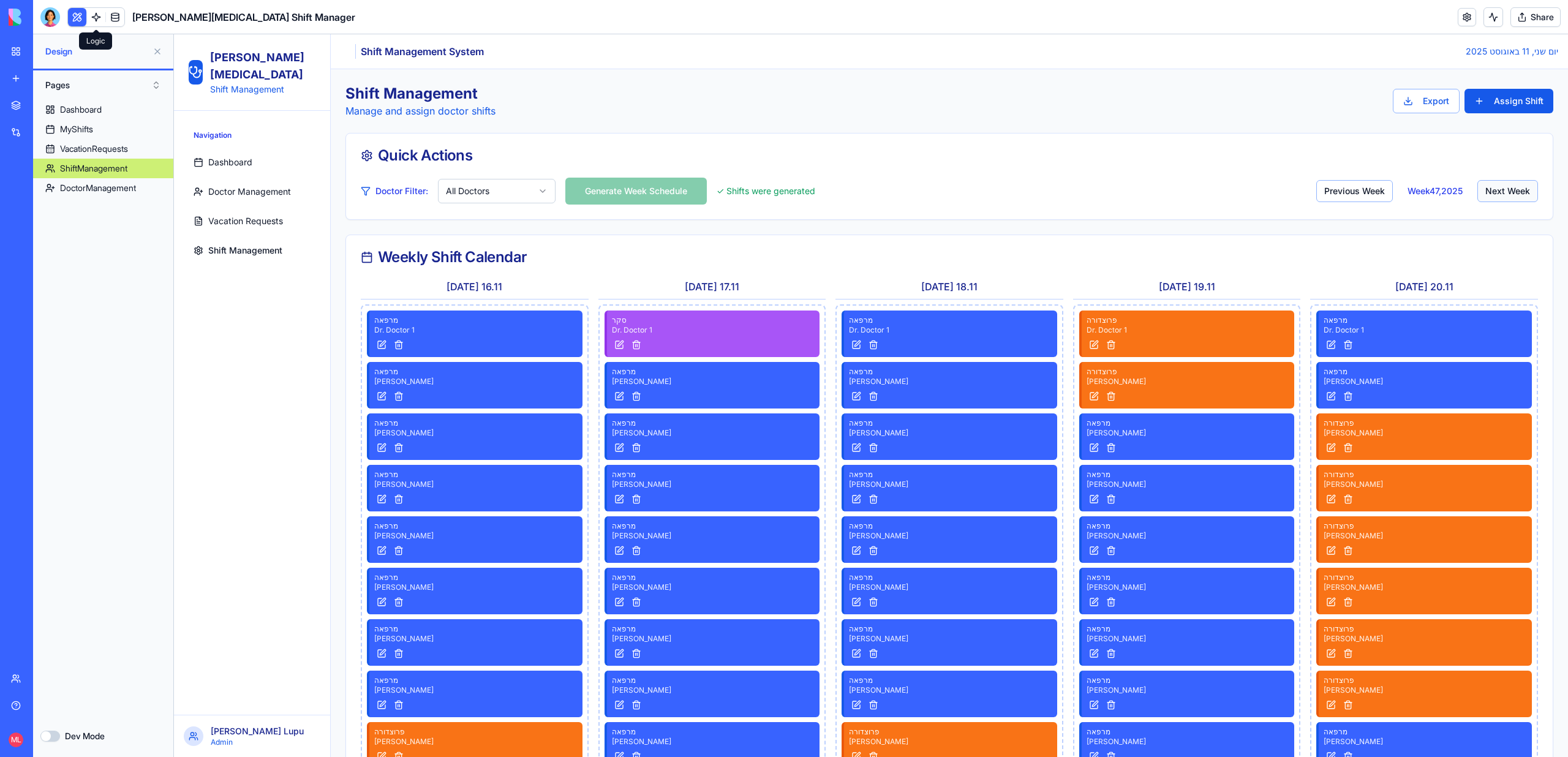
click at [1512, 194] on button "Next Week" at bounding box center [1507, 191] width 61 height 22
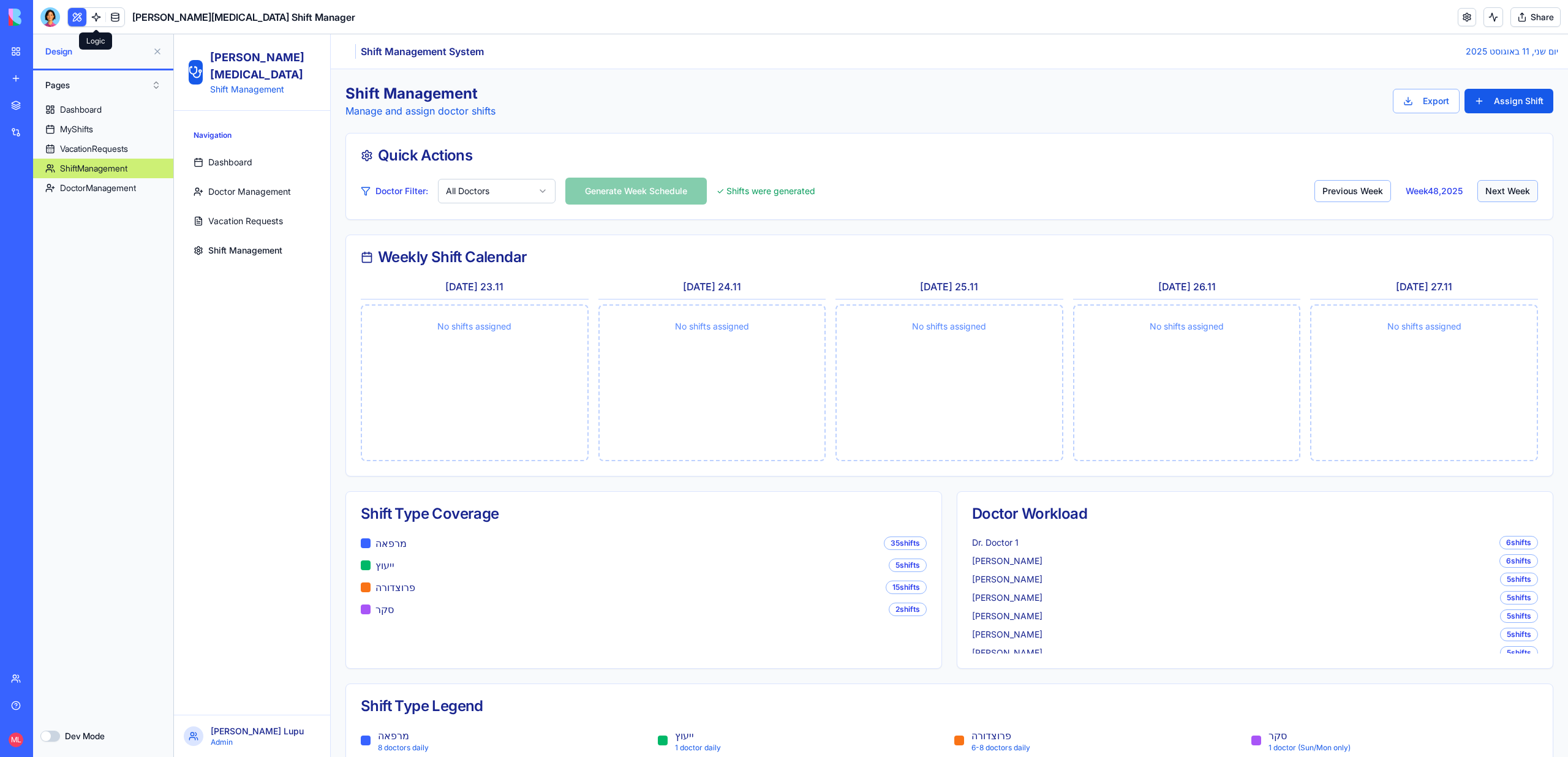
click at [1512, 194] on button "Next Week" at bounding box center [1507, 191] width 61 height 22
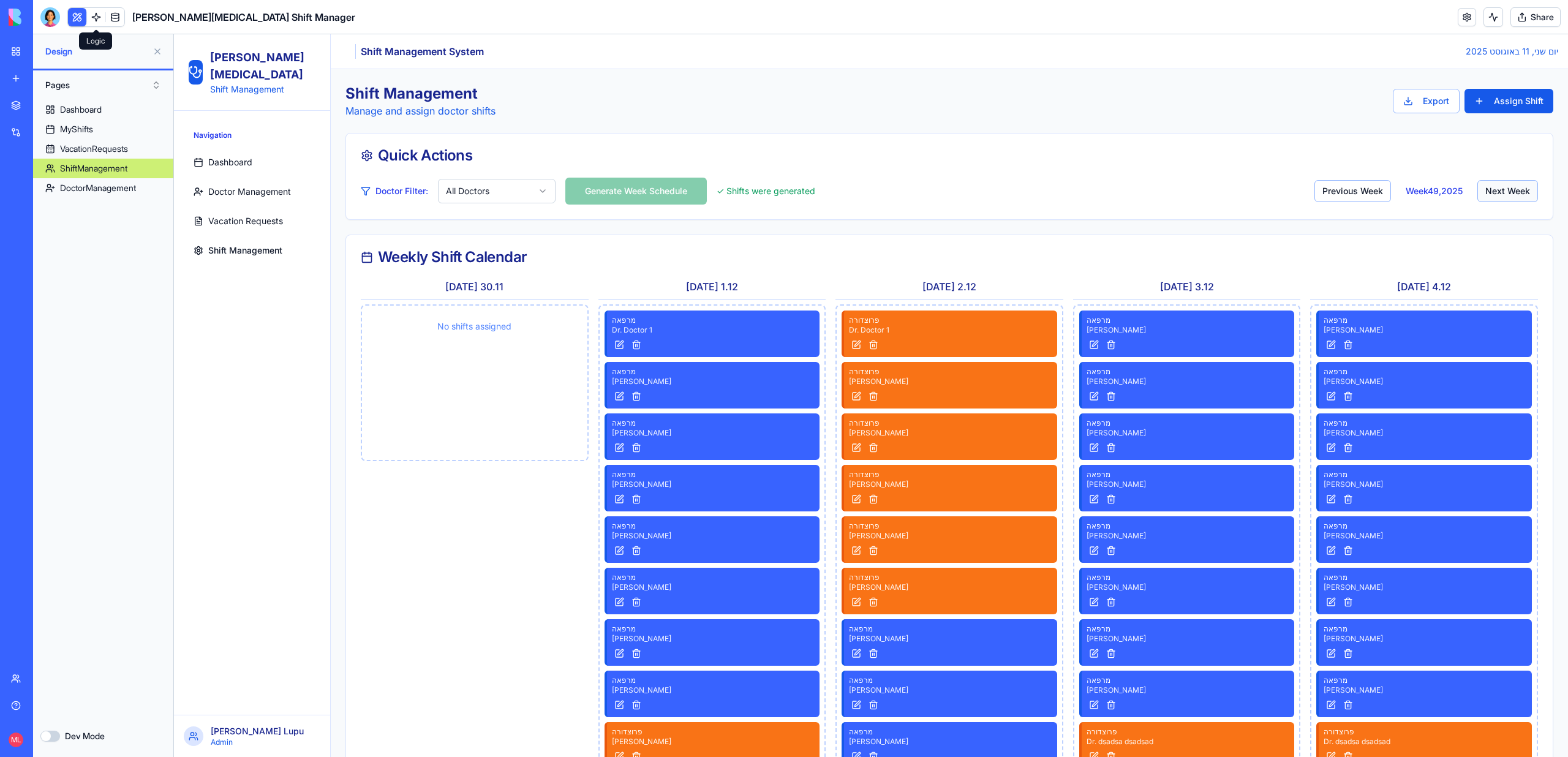
click at [1512, 194] on button "Next Week" at bounding box center [1507, 191] width 61 height 22
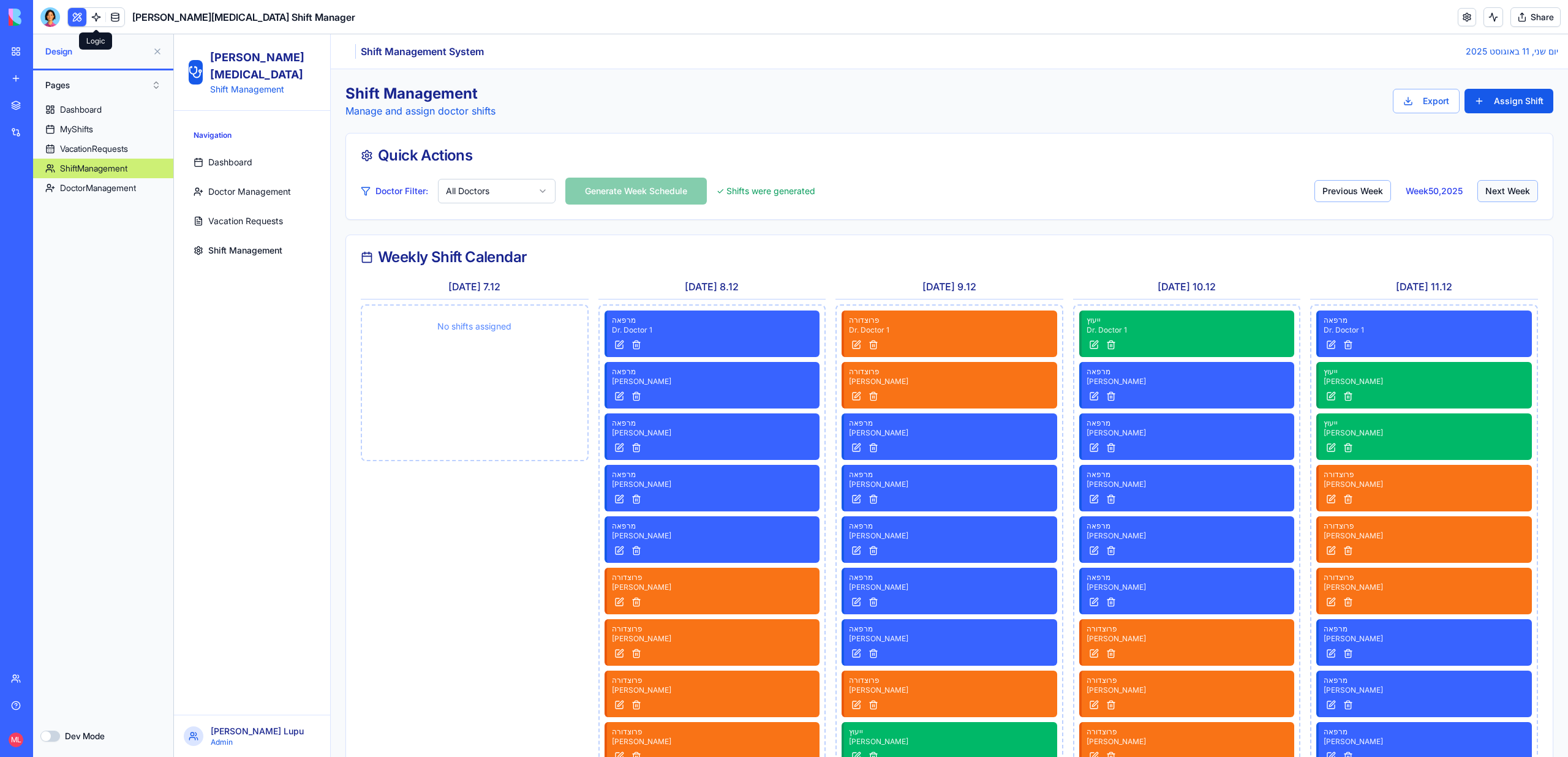
click at [1512, 194] on button "Next Week" at bounding box center [1507, 191] width 61 height 22
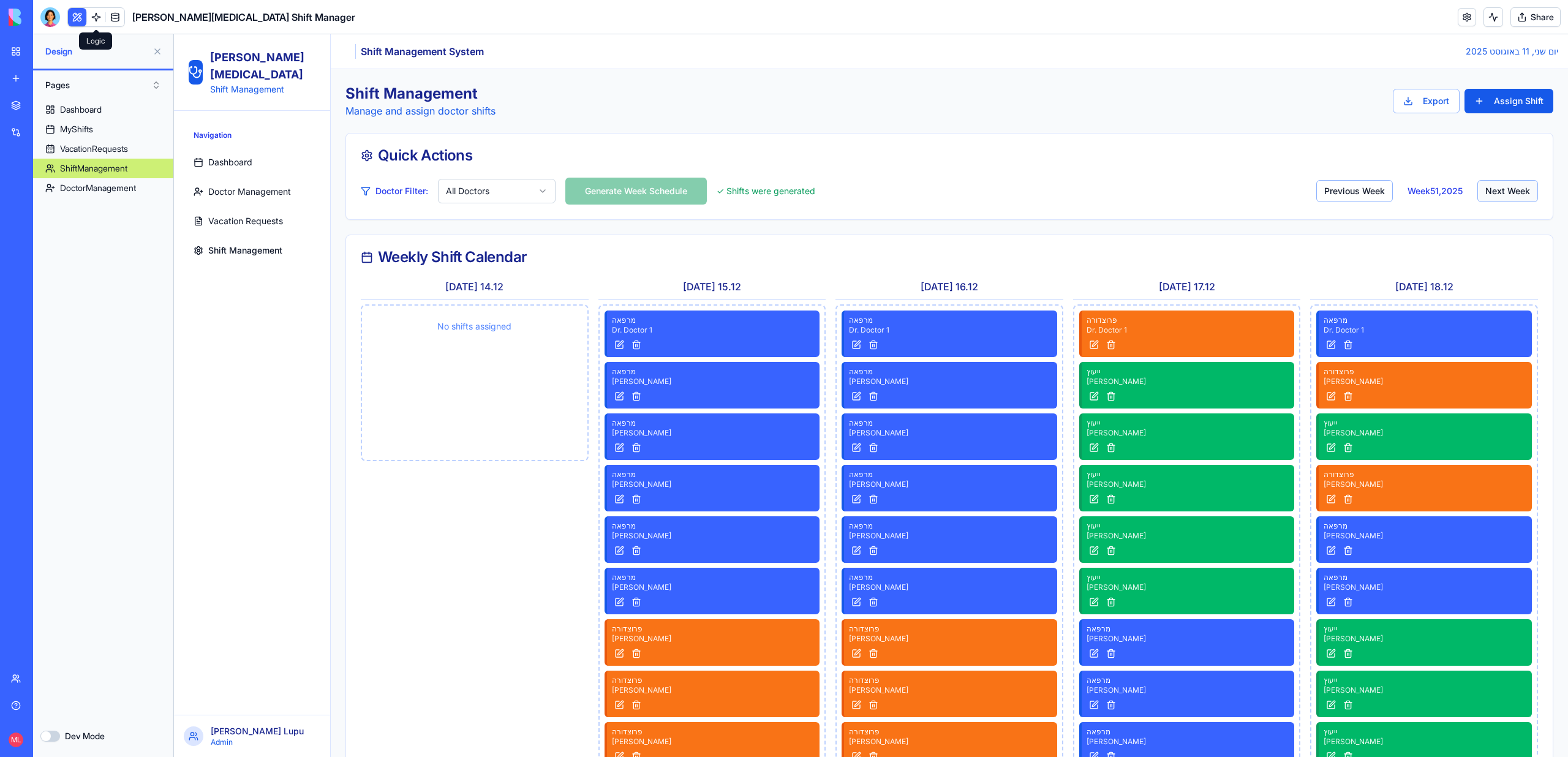
click at [1512, 194] on button "Next Week" at bounding box center [1507, 191] width 61 height 22
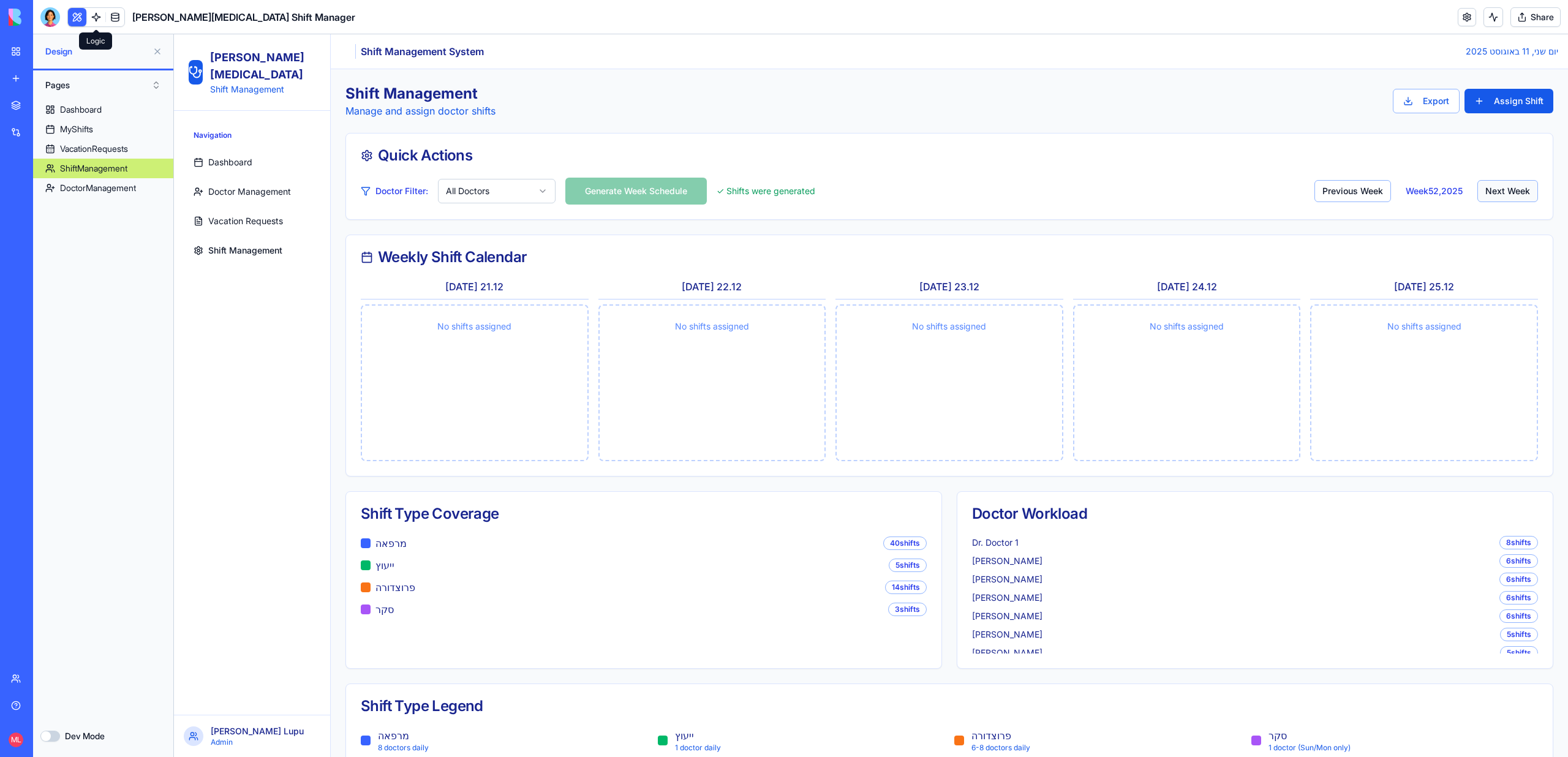
click at [1512, 194] on button "Next Week" at bounding box center [1507, 191] width 61 height 22
click at [1533, 190] on button "Next Week" at bounding box center [1507, 191] width 61 height 22
click at [48, 19] on div at bounding box center [50, 17] width 20 height 20
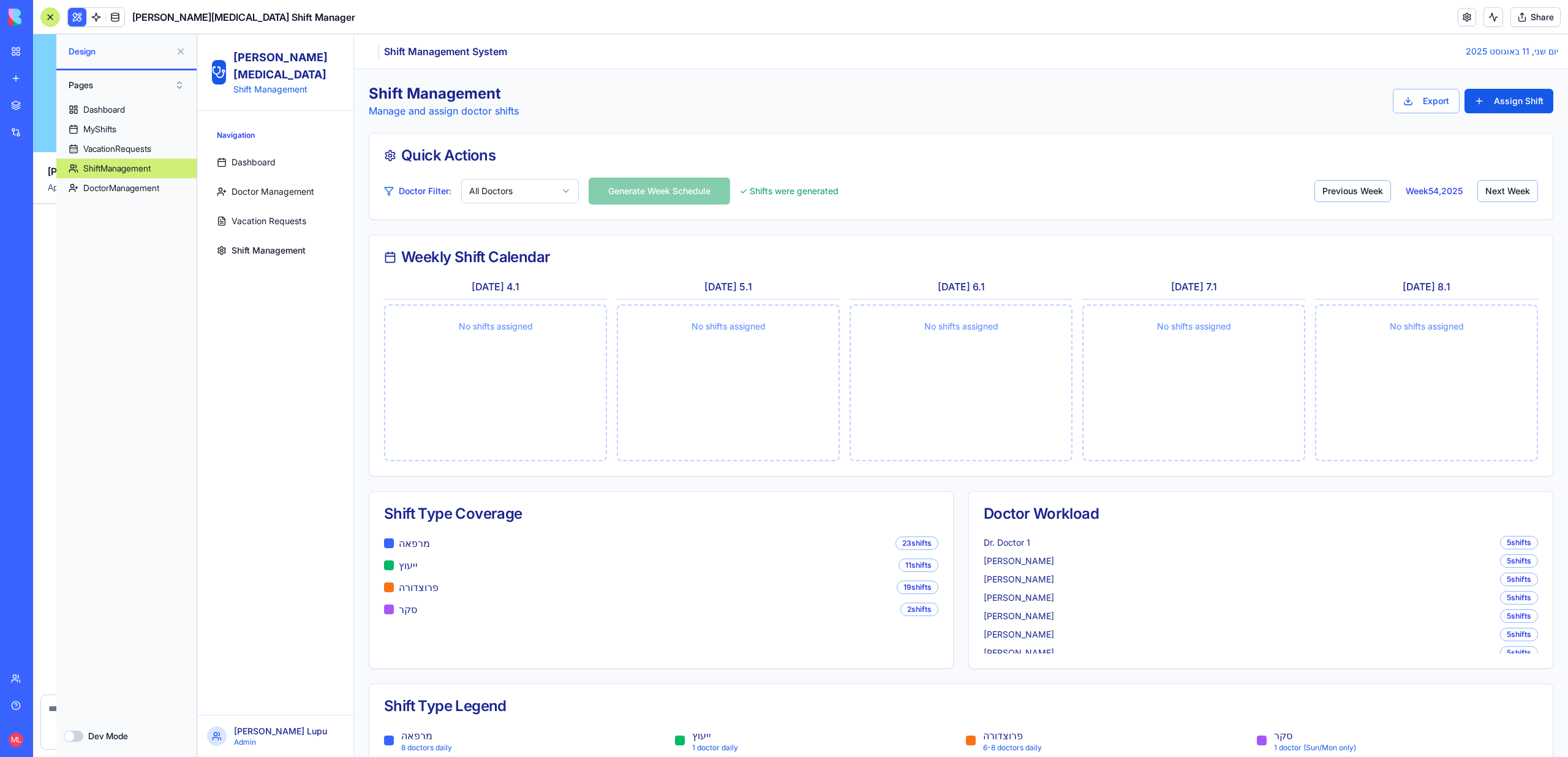
scroll to position [6911, 0]
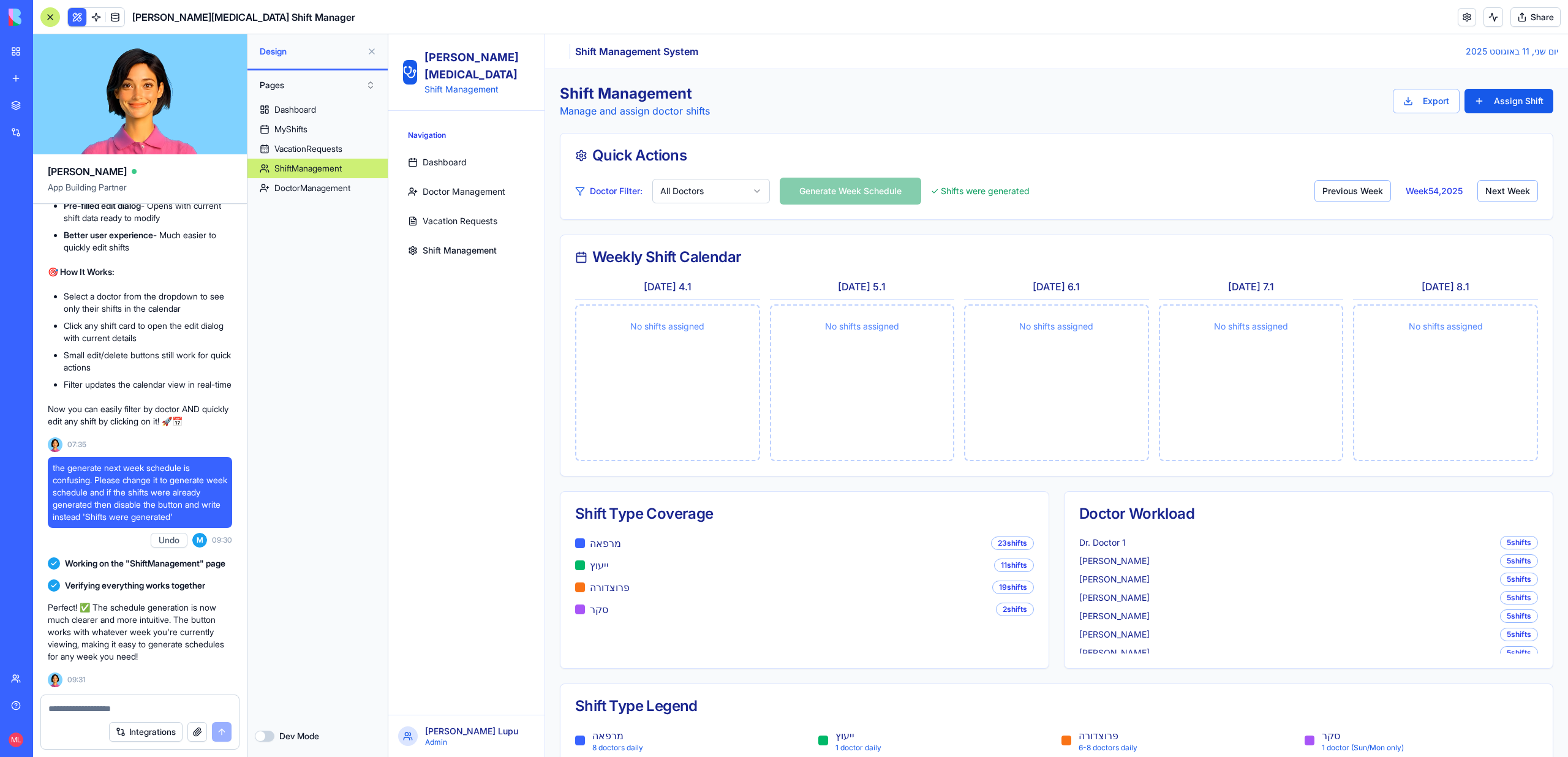
click at [122, 701] on div at bounding box center [140, 705] width 198 height 20
click at [122, 706] on textarea at bounding box center [140, 709] width 183 height 12
click at [219, 709] on textarea "**********" at bounding box center [140, 709] width 183 height 12
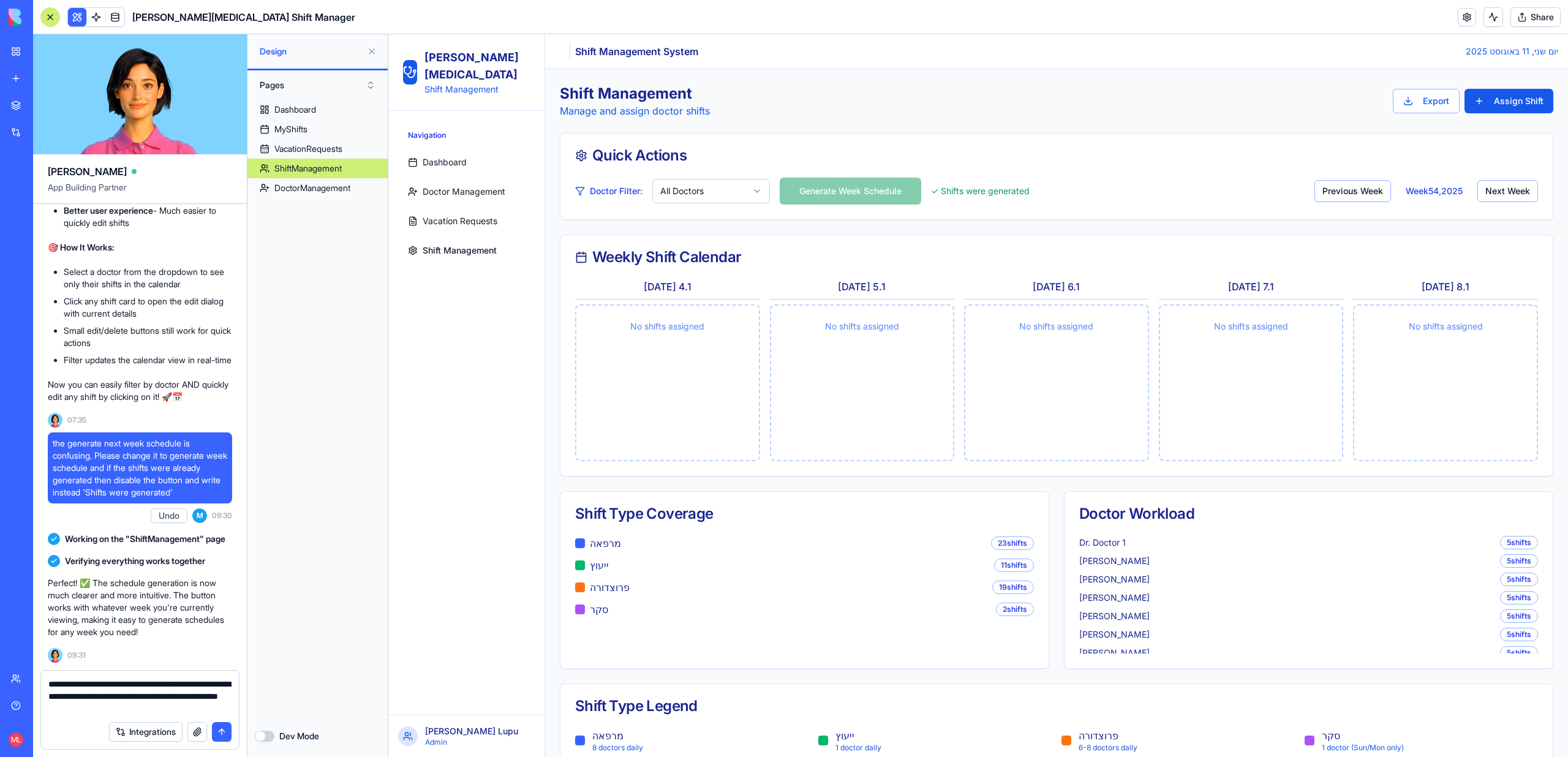
type textarea "**********"
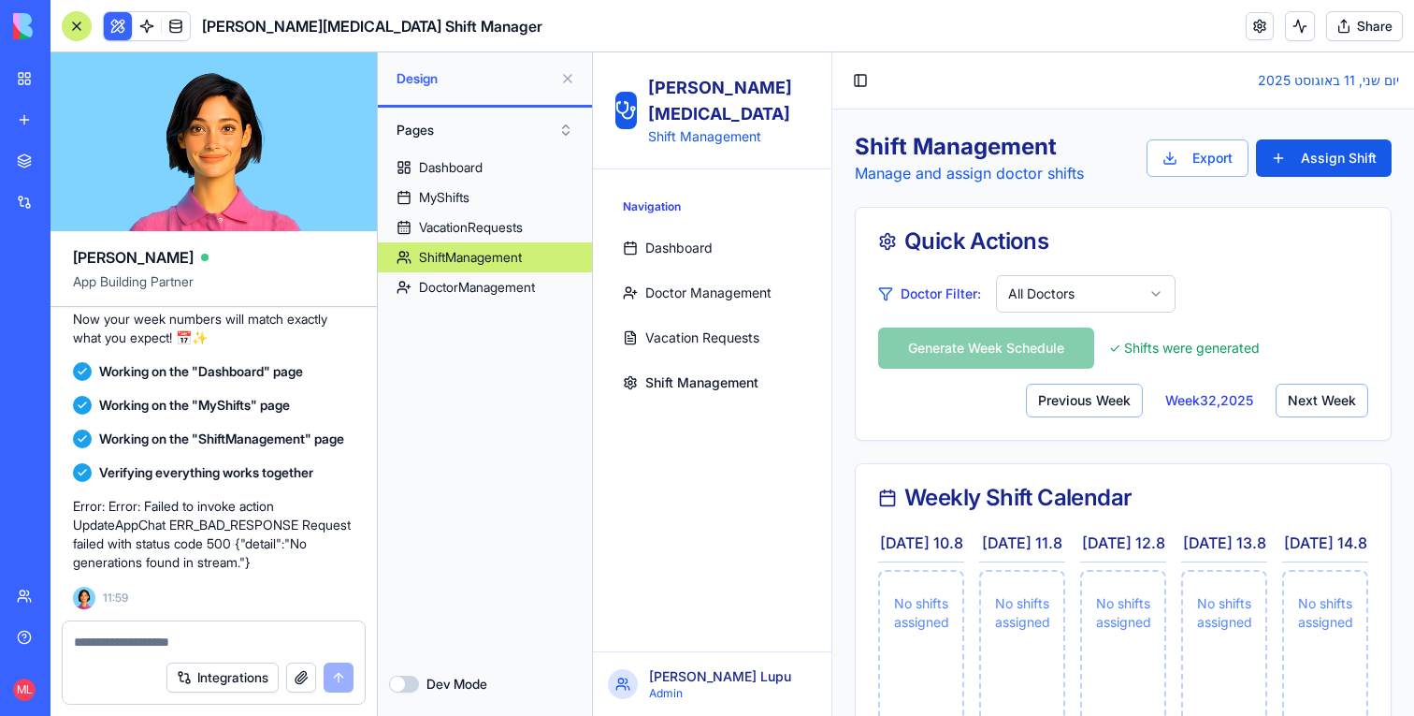
scroll to position [11624, 0]
click at [567, 80] on button at bounding box center [568, 79] width 30 height 30
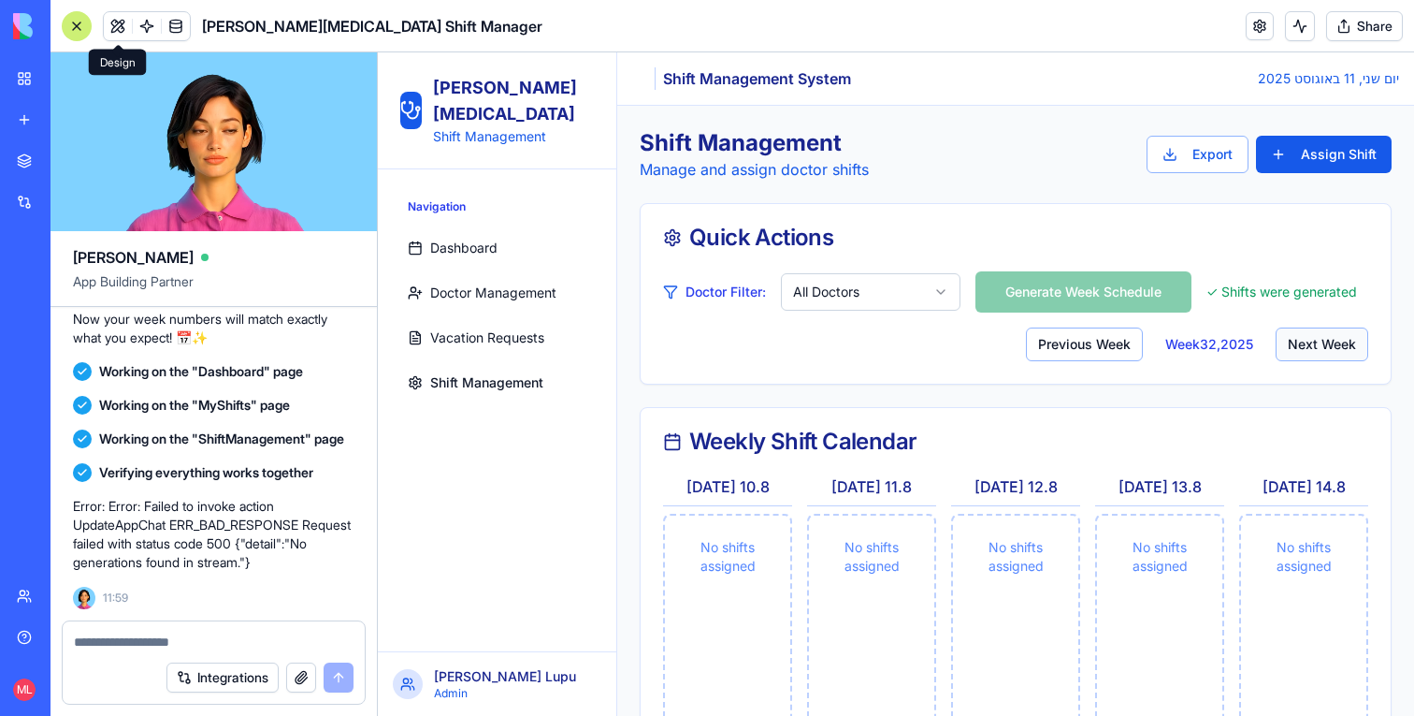
click at [1313, 335] on button "Next Week" at bounding box center [1322, 344] width 93 height 34
click at [1312, 335] on button "Next Week" at bounding box center [1322, 344] width 93 height 34
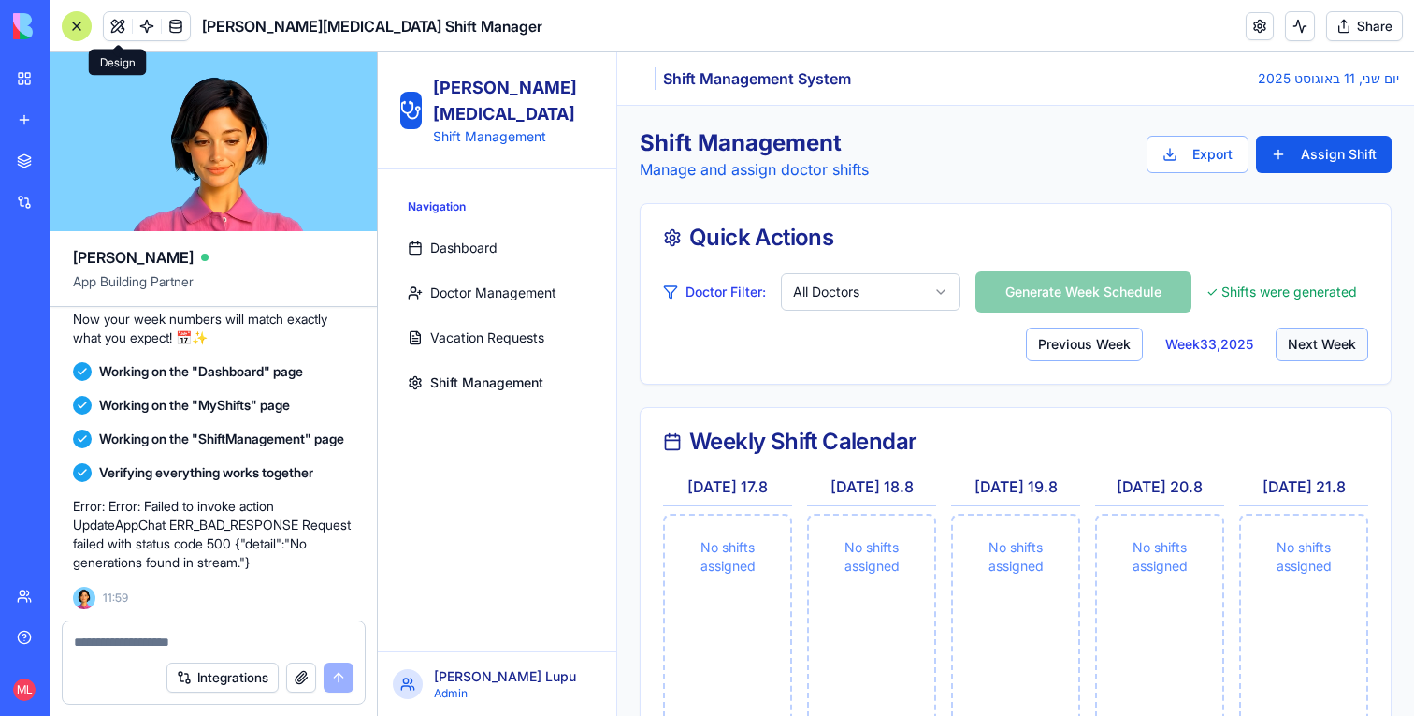
click at [1312, 335] on button "Next Week" at bounding box center [1322, 344] width 93 height 34
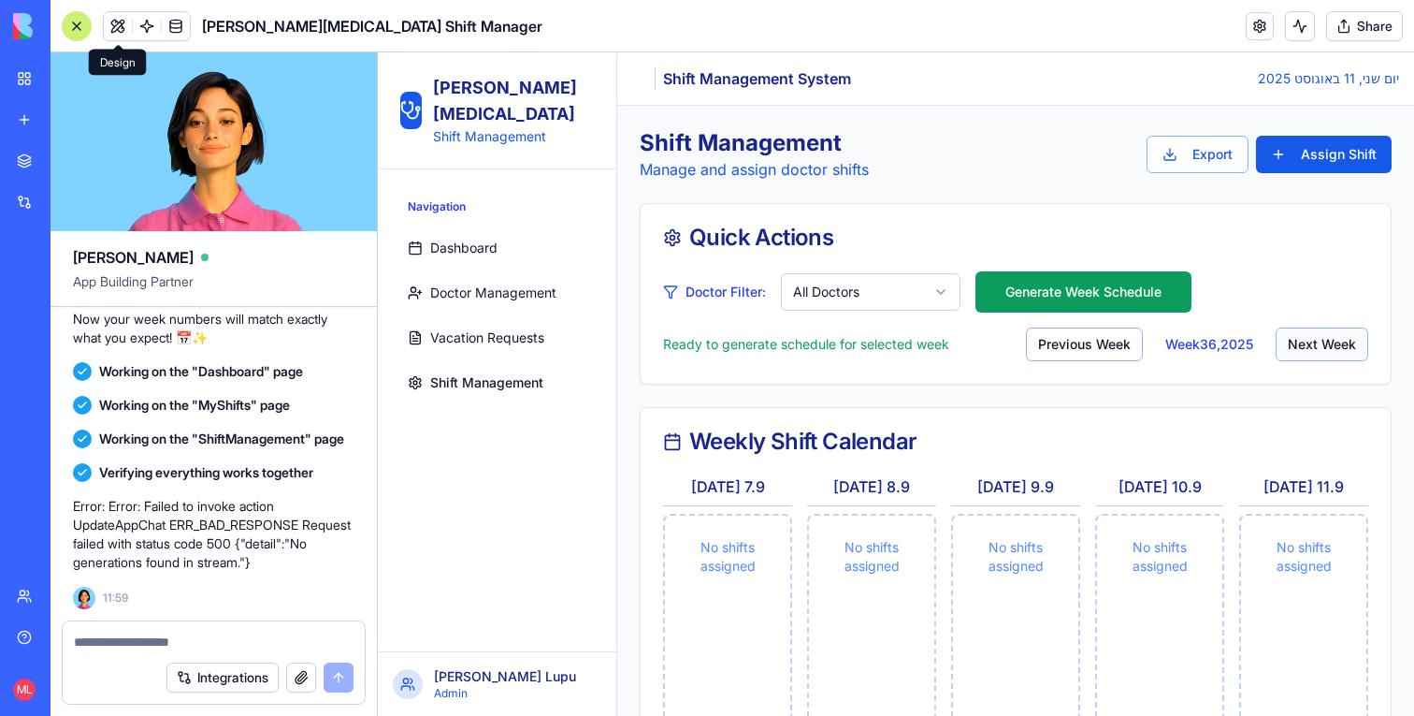
click at [1312, 335] on button "Next Week" at bounding box center [1322, 344] width 93 height 34
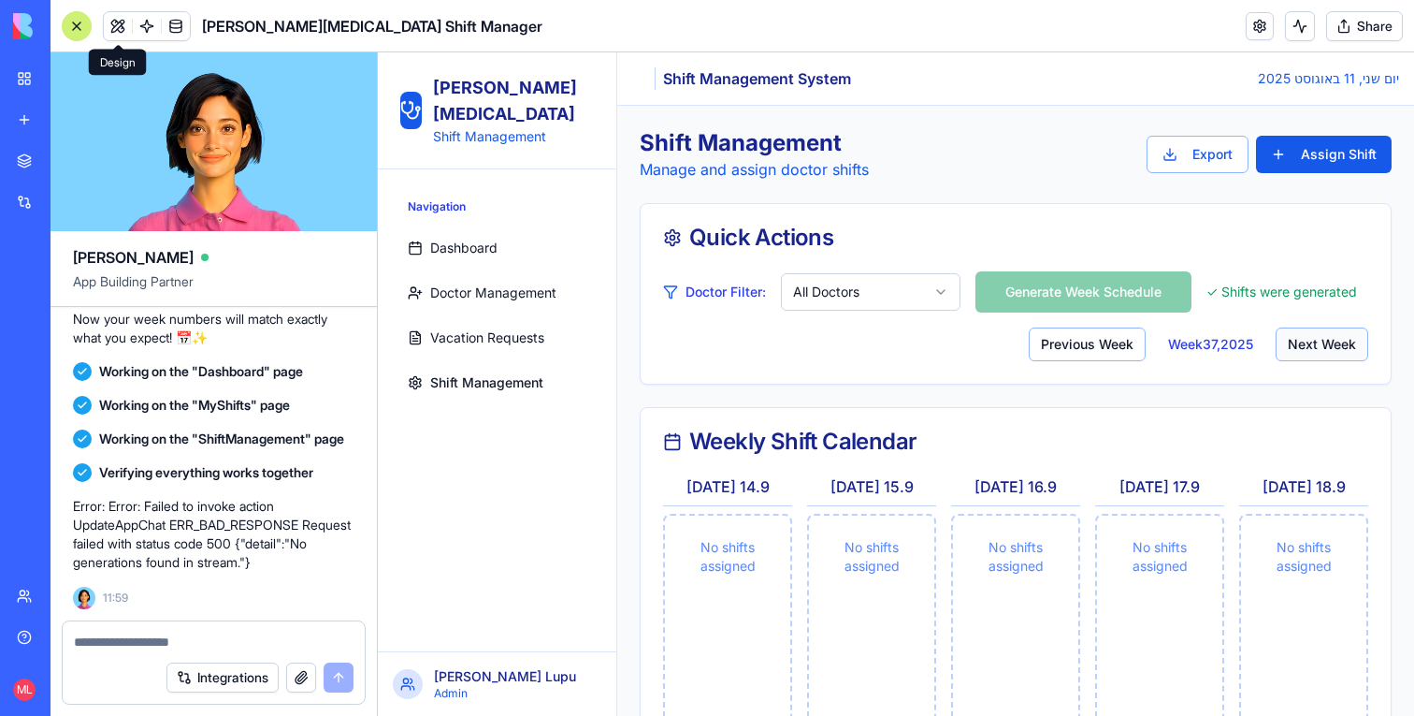
click at [1312, 335] on button "Next Week" at bounding box center [1322, 344] width 93 height 34
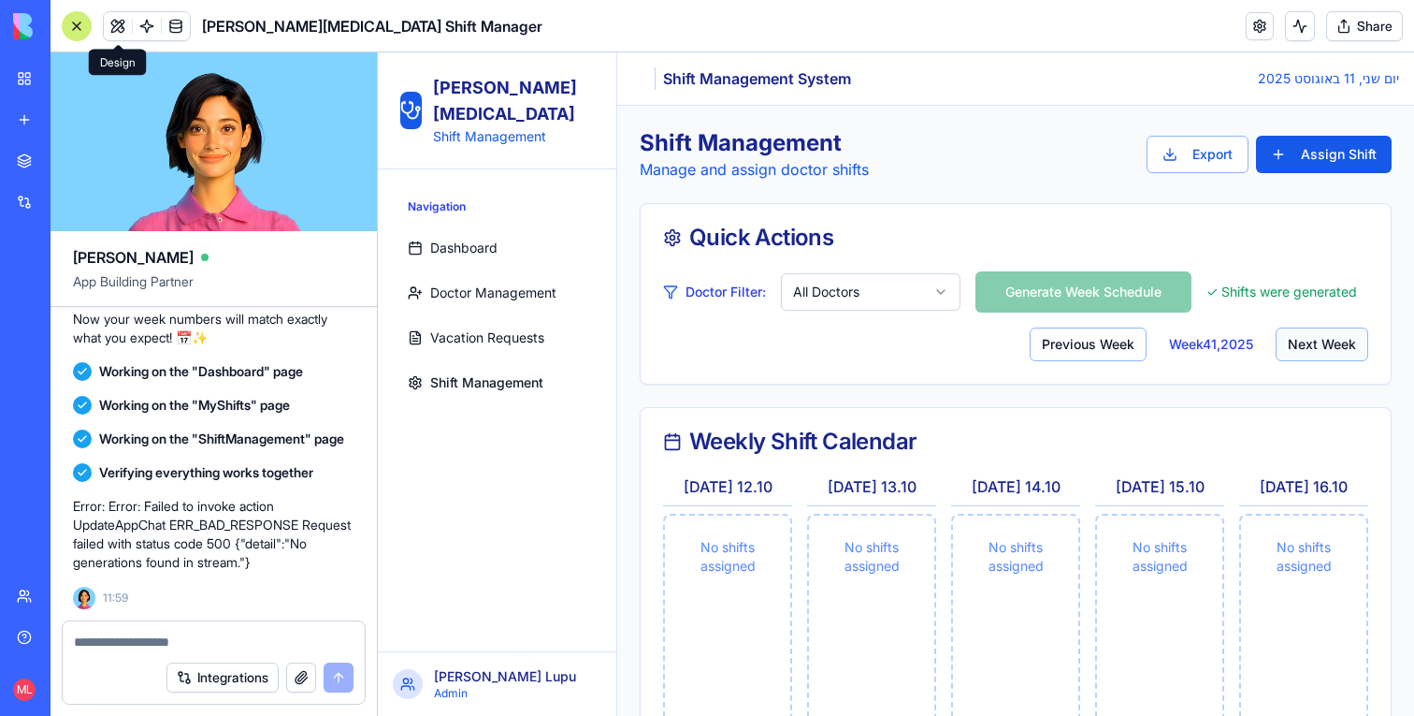
click at [1312, 335] on button "Next Week" at bounding box center [1322, 344] width 93 height 34
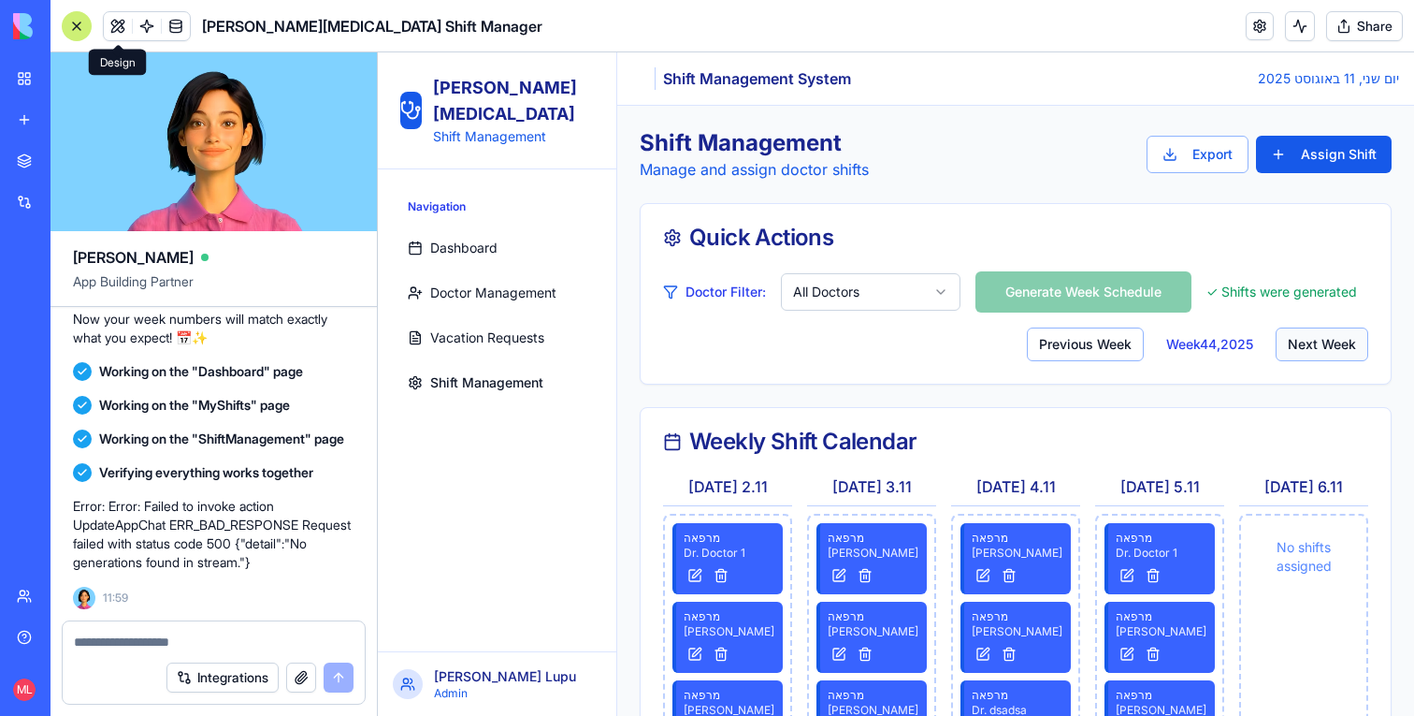
click at [1312, 335] on button "Next Week" at bounding box center [1322, 344] width 93 height 34
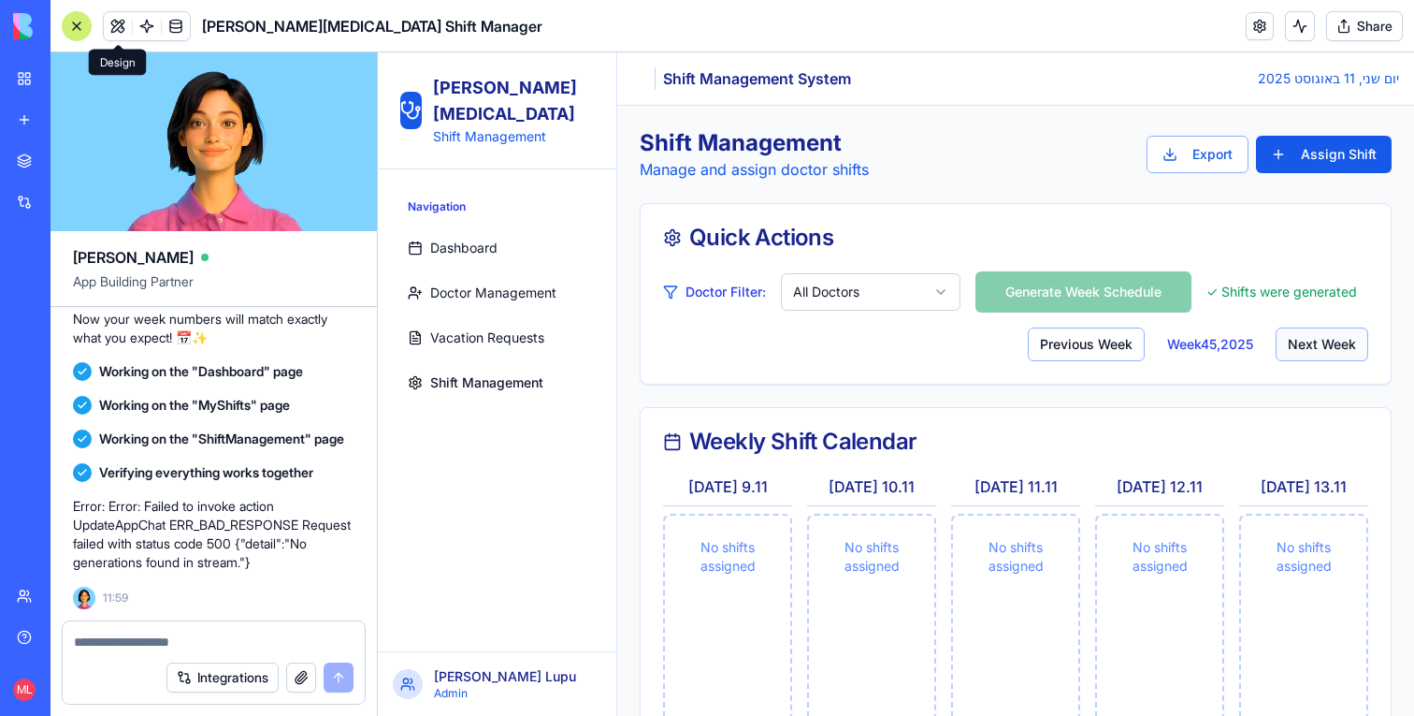
click at [1312, 335] on button "Next Week" at bounding box center [1322, 344] width 93 height 34
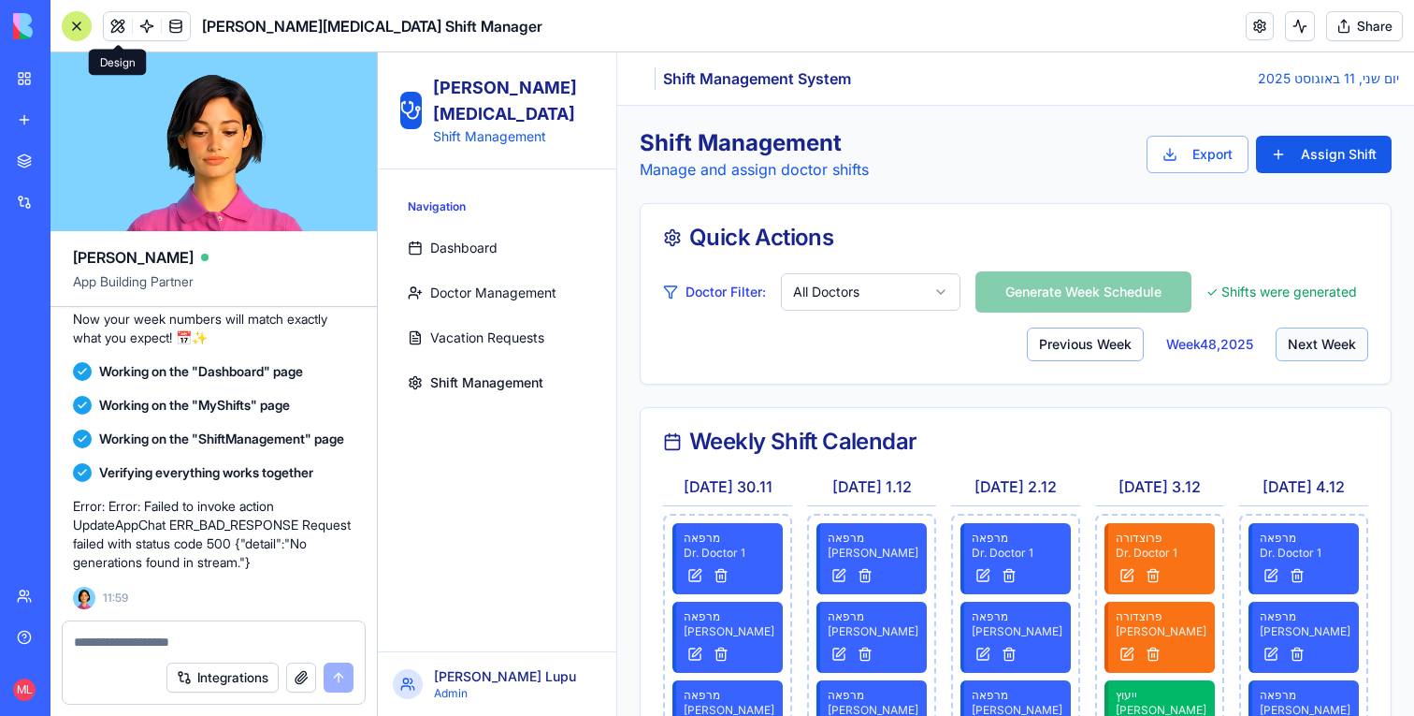
click at [1312, 335] on button "Next Week" at bounding box center [1322, 344] width 93 height 34
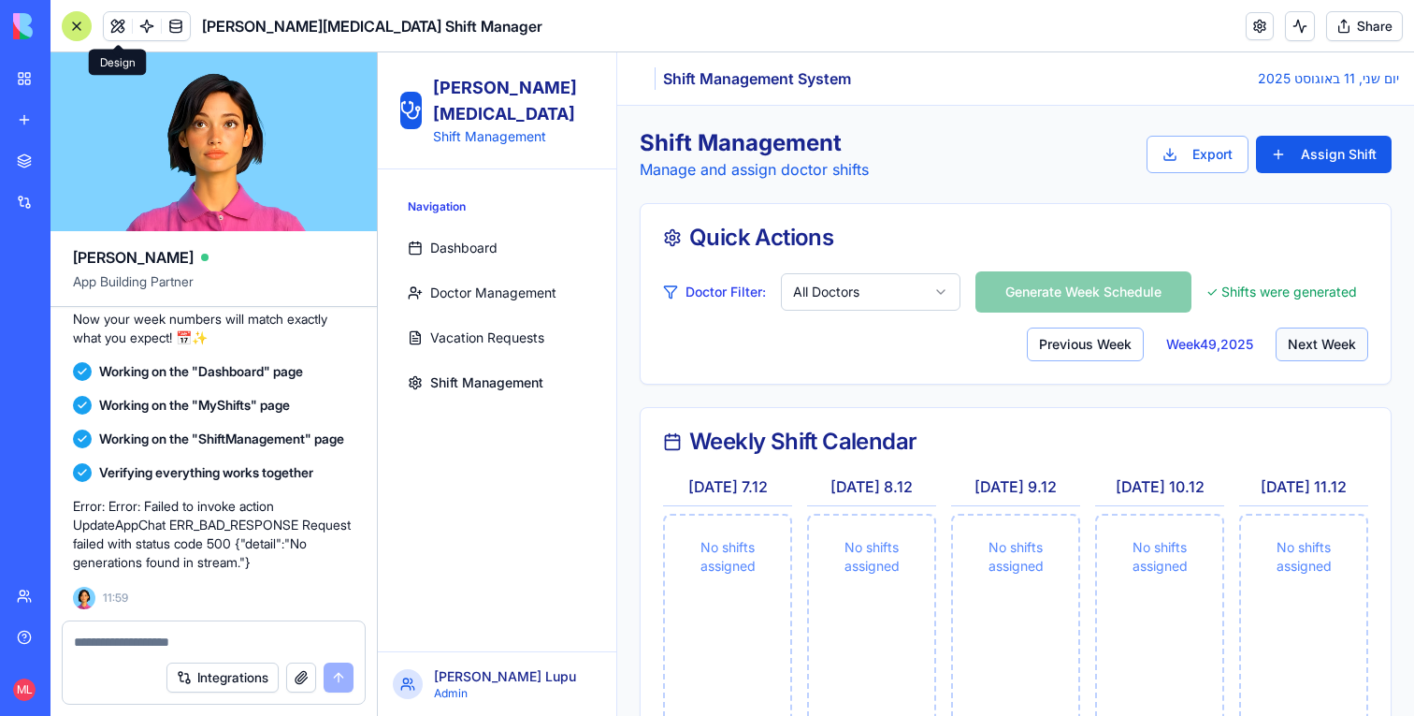
click at [1312, 335] on button "Next Week" at bounding box center [1322, 344] width 93 height 34
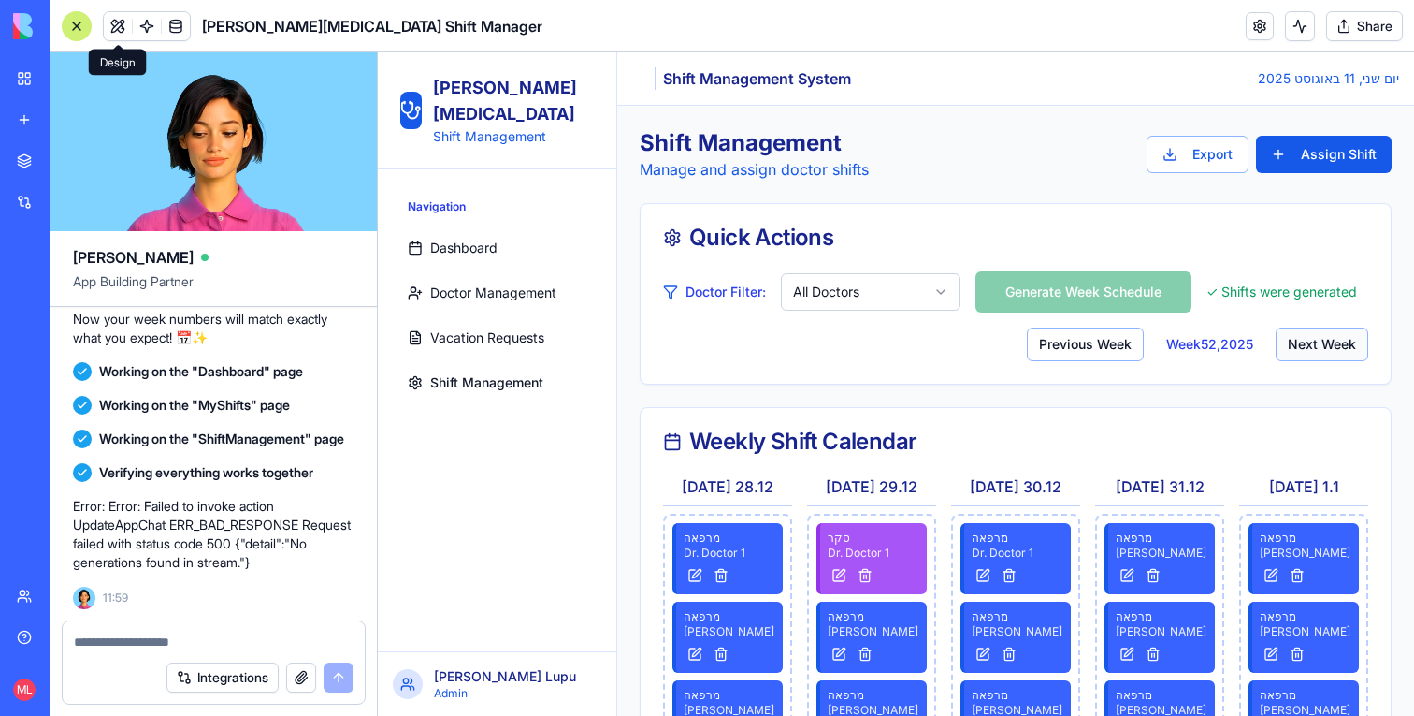
click at [1312, 336] on button "Next Week" at bounding box center [1322, 344] width 93 height 34
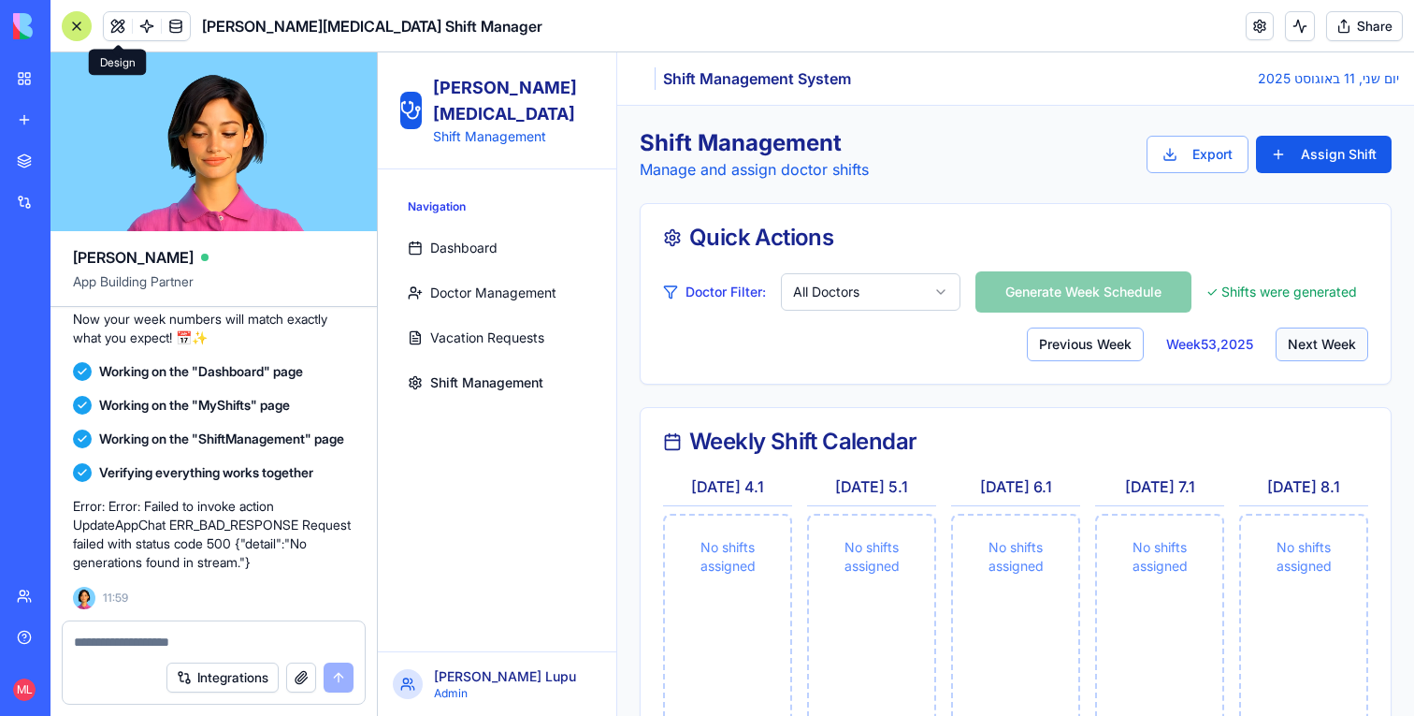
click at [1313, 352] on button "Next Week" at bounding box center [1322, 344] width 93 height 34
